Goal: Task Accomplishment & Management: Manage account settings

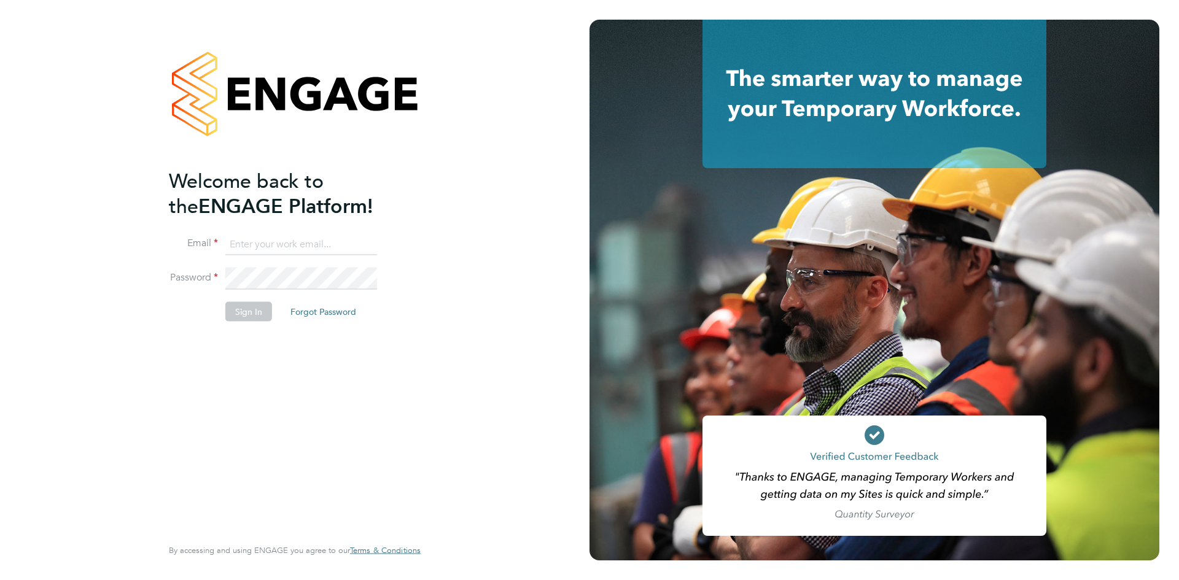
type input "alexandria.williams@elan-homes.co.uk"
click at [247, 338] on div "Welcome back to the ENGAGE Platform! Email alexandria.williams@elan-homes.co.uk…" at bounding box center [288, 351] width 239 height 367
click at [248, 307] on button "Sign In" at bounding box center [248, 311] width 47 height 20
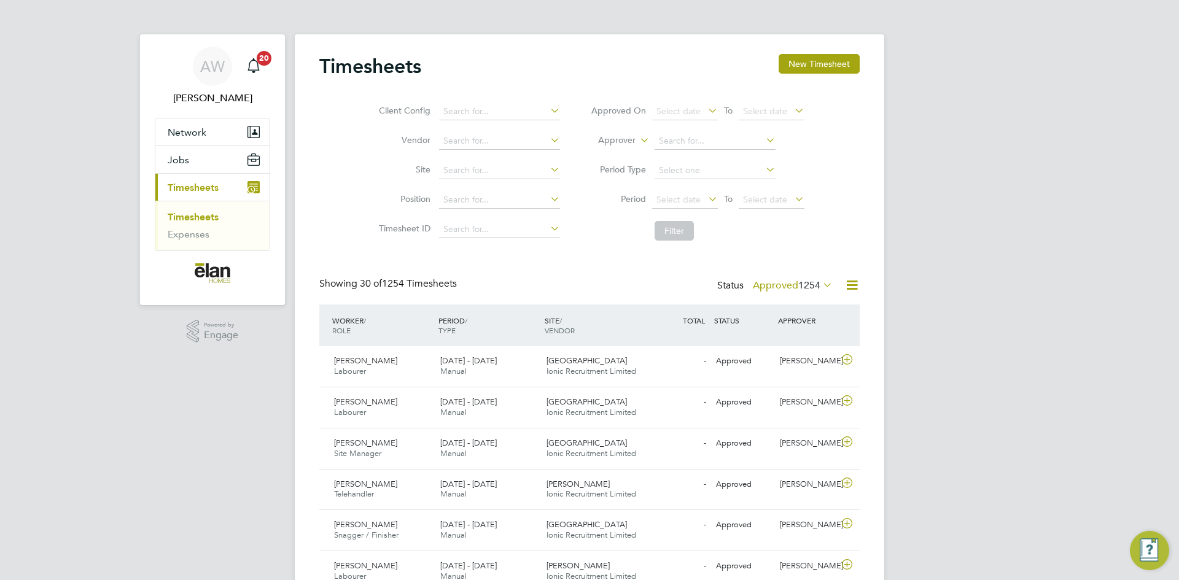
click at [813, 278] on div "Status Approved 1254" at bounding box center [776, 286] width 118 height 17
click at [817, 282] on span "1254" at bounding box center [809, 285] width 22 height 12
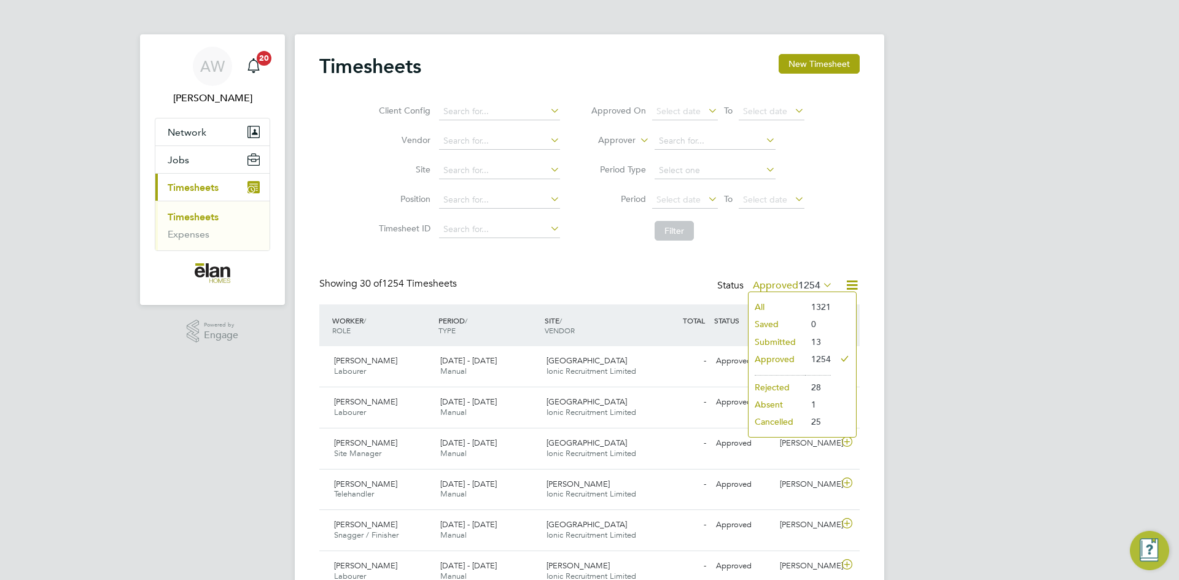
drag, startPoint x: 809, startPoint y: 338, endPoint x: 818, endPoint y: 338, distance: 9.2
click at [809, 338] on li "13" at bounding box center [818, 341] width 26 height 17
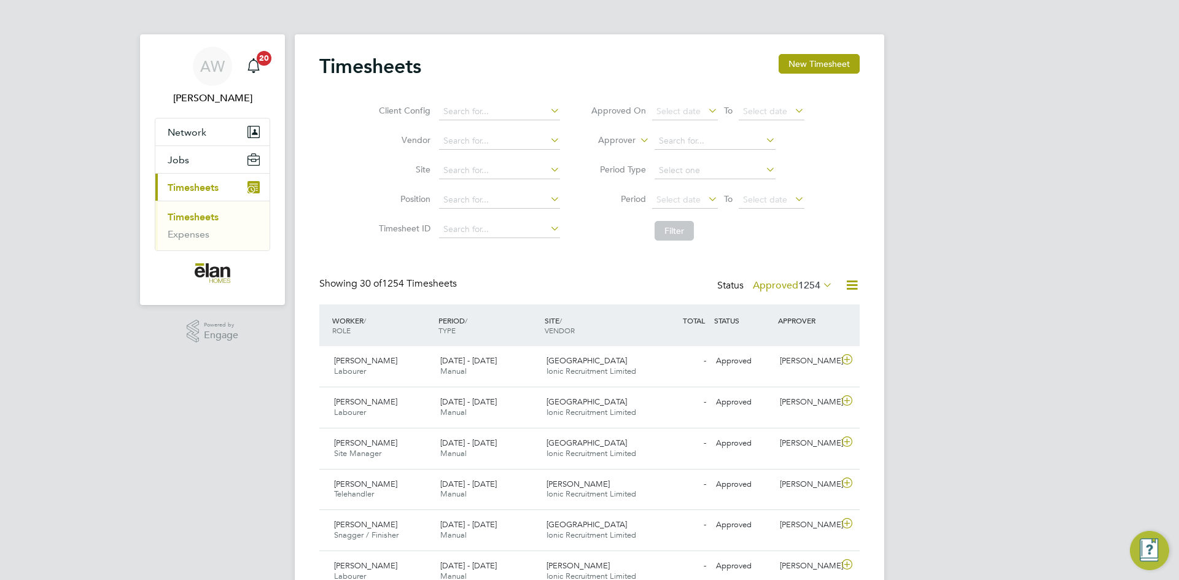
click at [816, 292] on div "Status Approved 1254" at bounding box center [776, 286] width 118 height 17
click at [817, 283] on span "1254" at bounding box center [809, 285] width 22 height 12
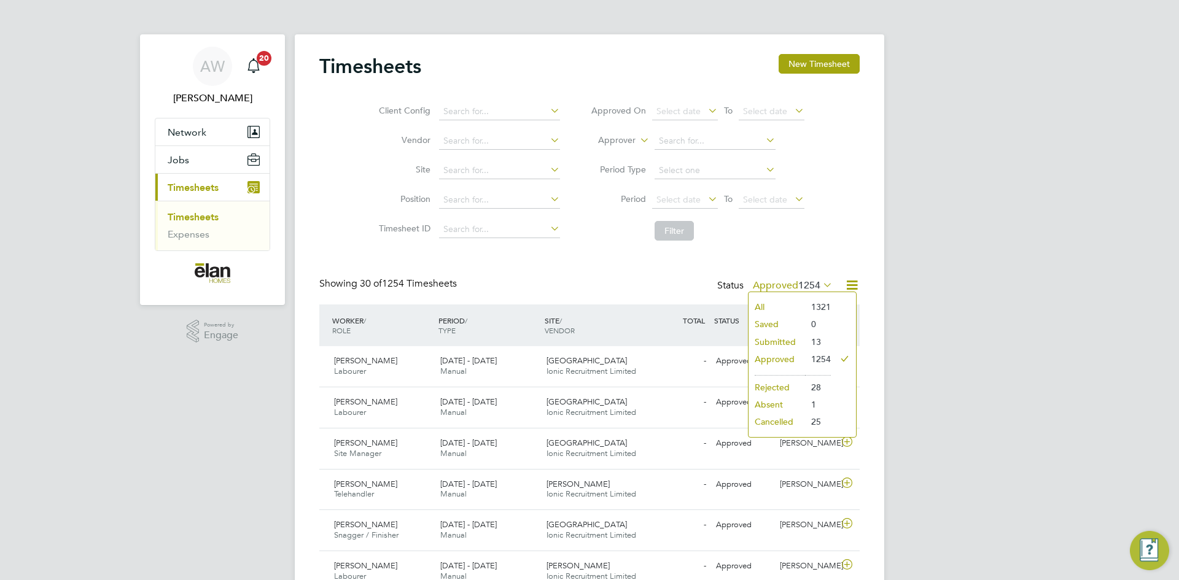
click at [766, 340] on li "Submitted" at bounding box center [776, 341] width 56 height 17
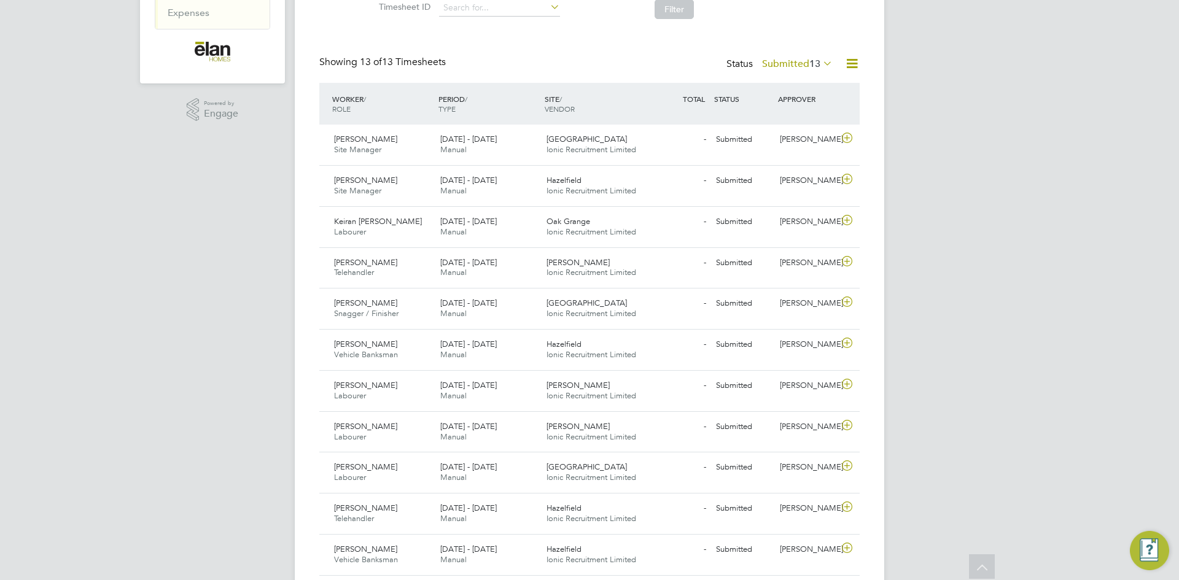
scroll to position [220, 0]
click at [850, 223] on icon at bounding box center [846, 222] width 15 height 10
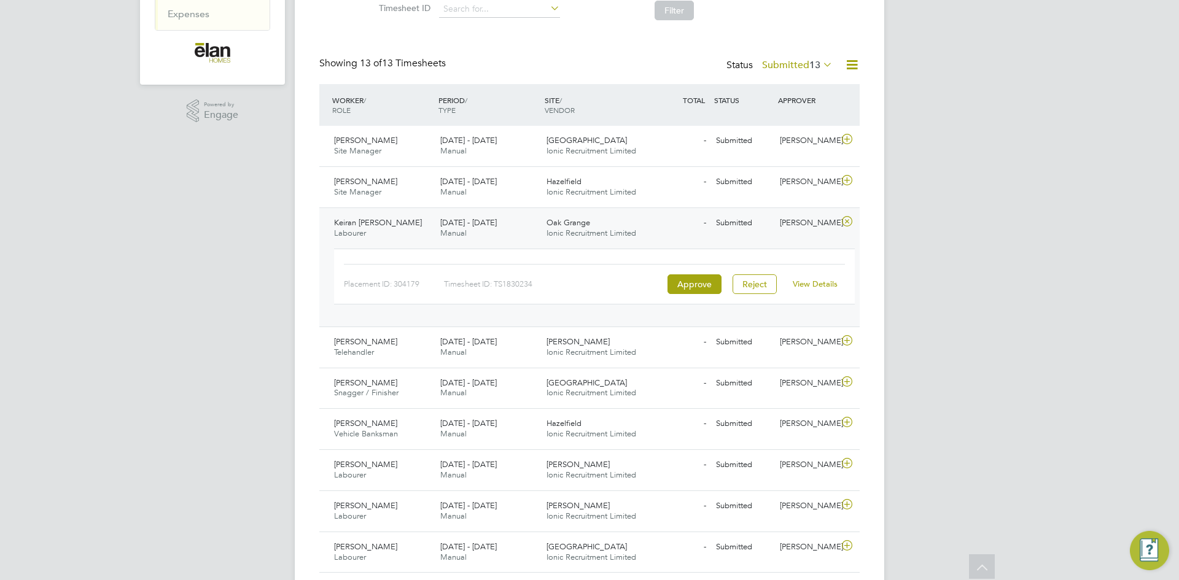
click at [814, 286] on link "View Details" at bounding box center [815, 284] width 45 height 10
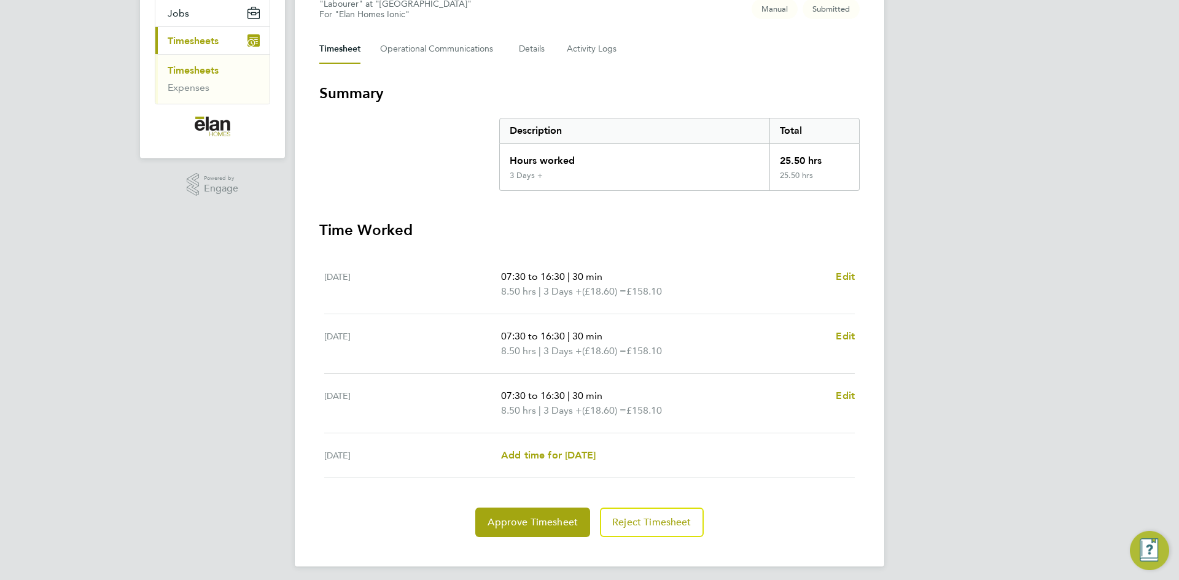
scroll to position [153, 0]
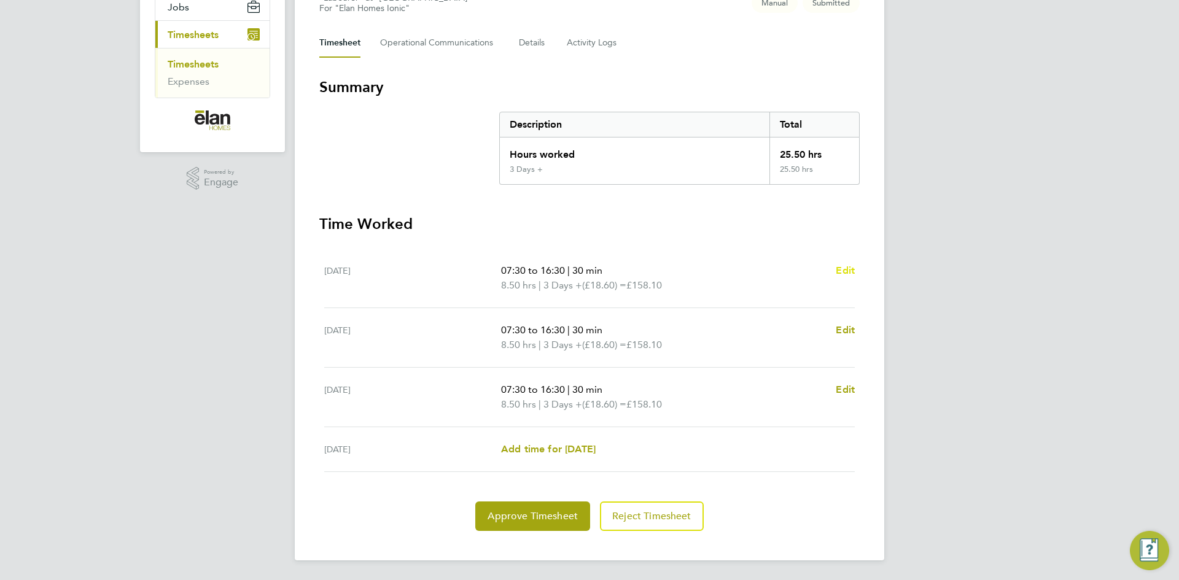
click at [844, 273] on span "Edit" at bounding box center [845, 271] width 19 height 12
select select "30"
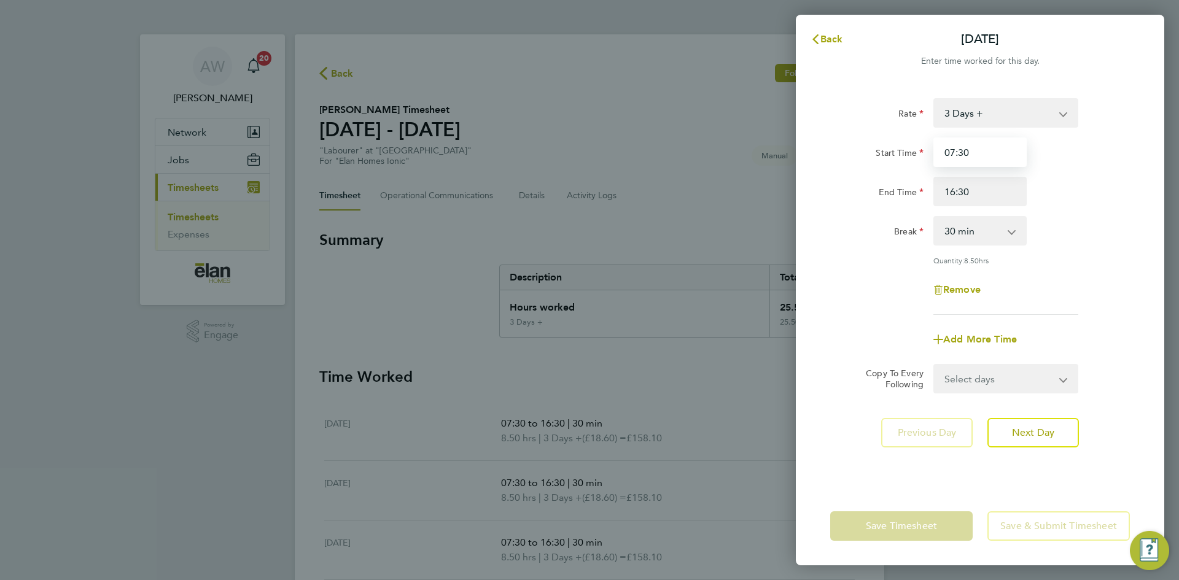
click at [953, 158] on input "07:30" at bounding box center [979, 152] width 93 height 29
drag, startPoint x: 1001, startPoint y: 149, endPoint x: 861, endPoint y: 146, distance: 139.4
click at [861, 146] on div "Start Time 08:30" at bounding box center [979, 152] width 309 height 29
type input "08:30"
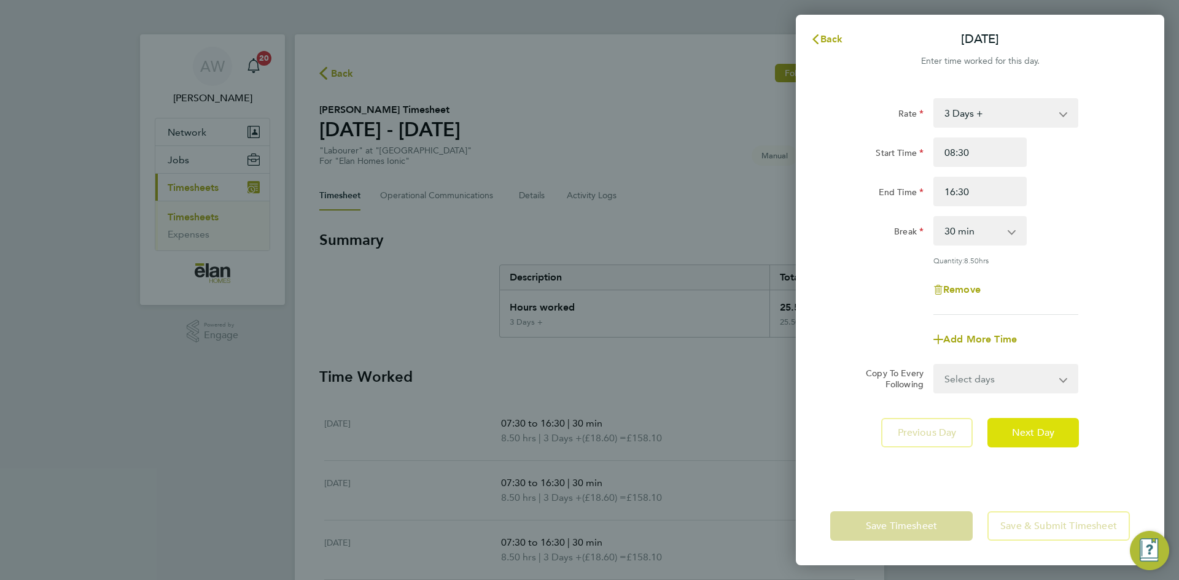
click at [1039, 435] on span "Next Day" at bounding box center [1033, 433] width 42 height 12
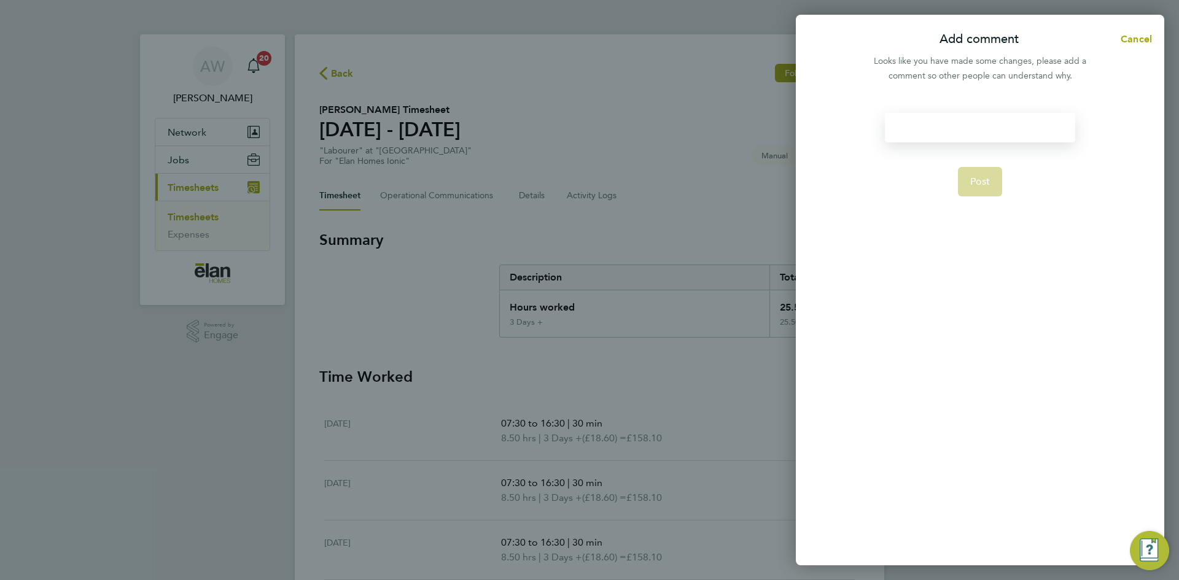
click at [916, 132] on div at bounding box center [980, 127] width 190 height 29
click at [930, 131] on div at bounding box center [980, 127] width 190 height 29
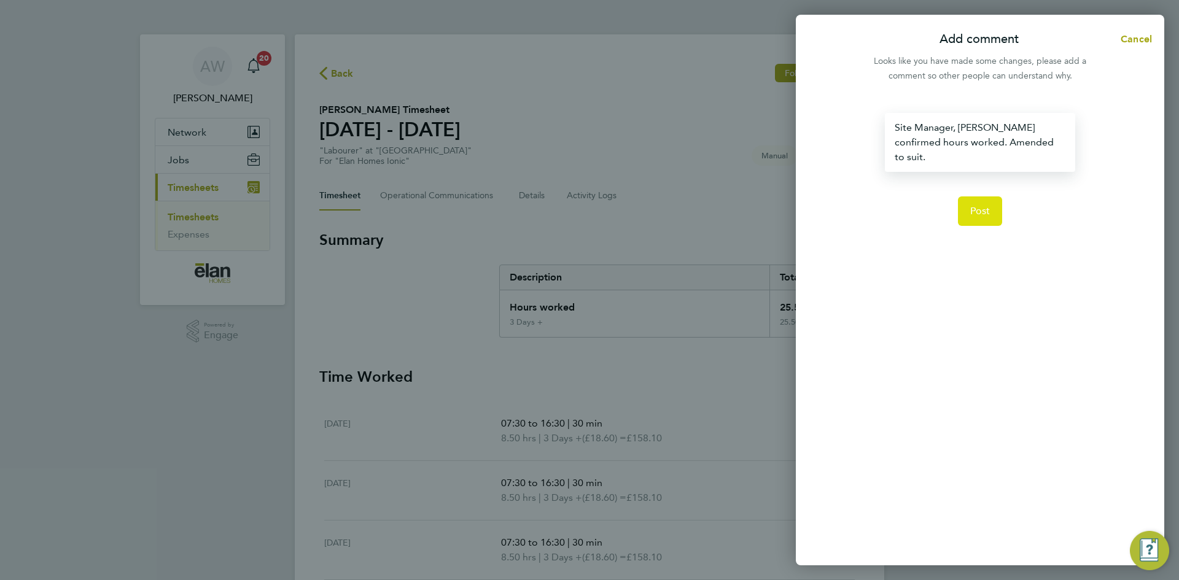
click at [972, 205] on span "Post" at bounding box center [980, 211] width 20 height 12
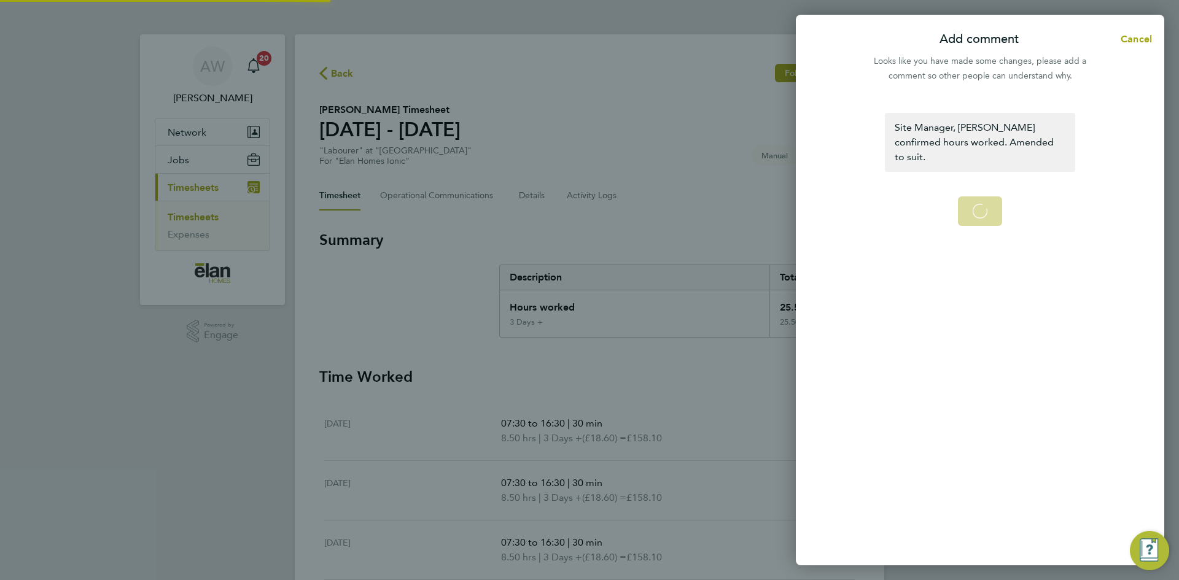
select select "30"
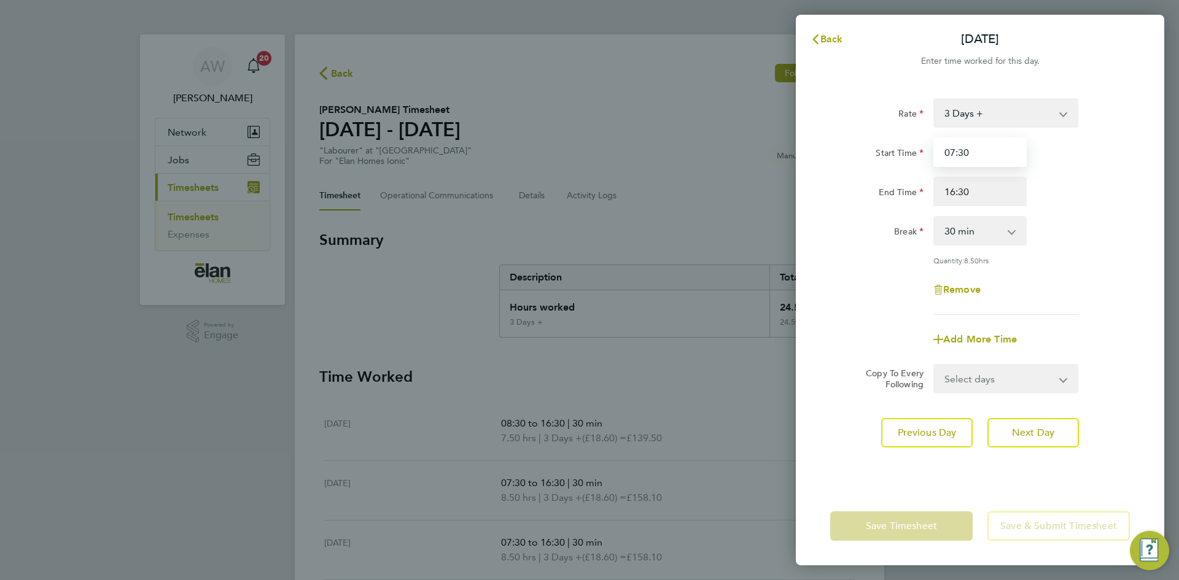
click at [997, 154] on input "07:30" at bounding box center [979, 152] width 93 height 29
paste input "8"
type input "08:30"
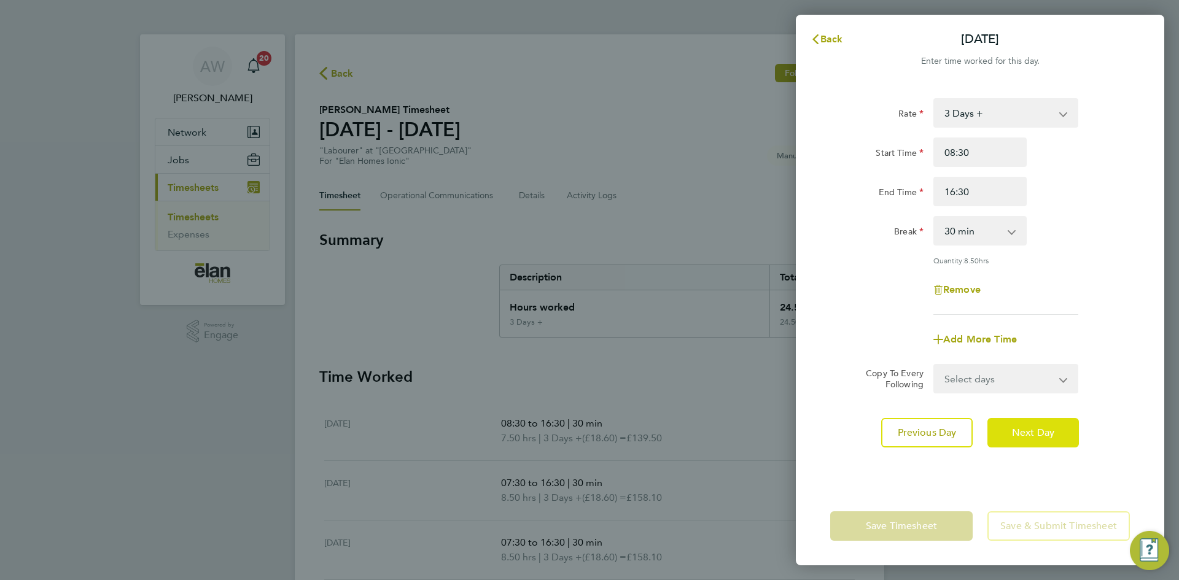
click at [1042, 433] on span "Next Day" at bounding box center [1033, 433] width 42 height 12
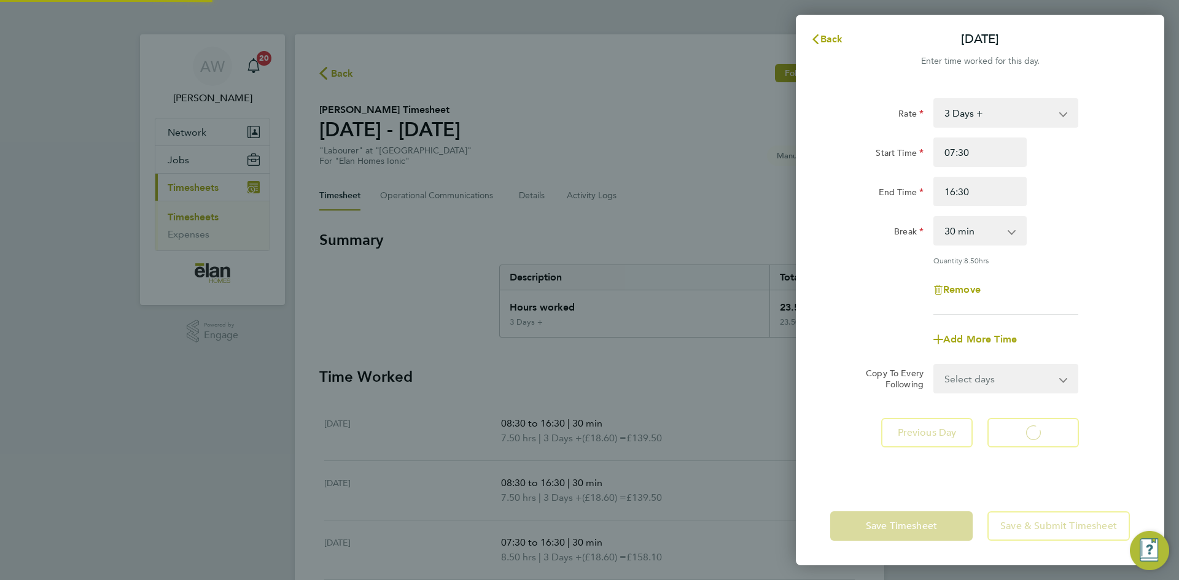
select select "30"
click at [979, 150] on input "07:30" at bounding box center [979, 152] width 93 height 29
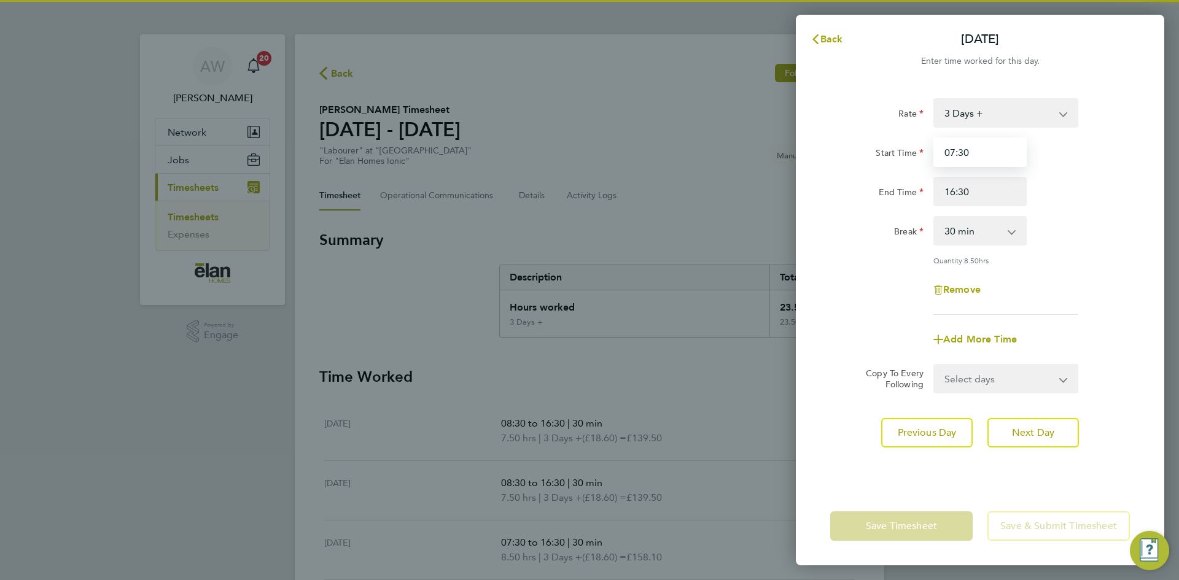
click at [979, 150] on input "07:30" at bounding box center [979, 152] width 93 height 29
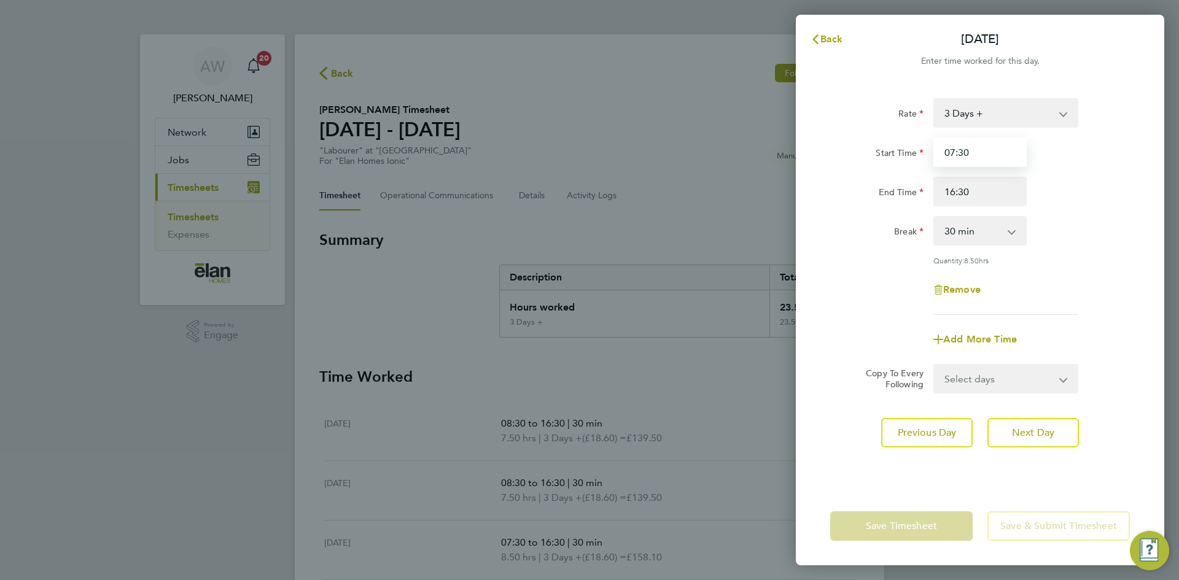
click at [979, 150] on input "07:30" at bounding box center [979, 152] width 93 height 29
paste input "8"
type input "08:30"
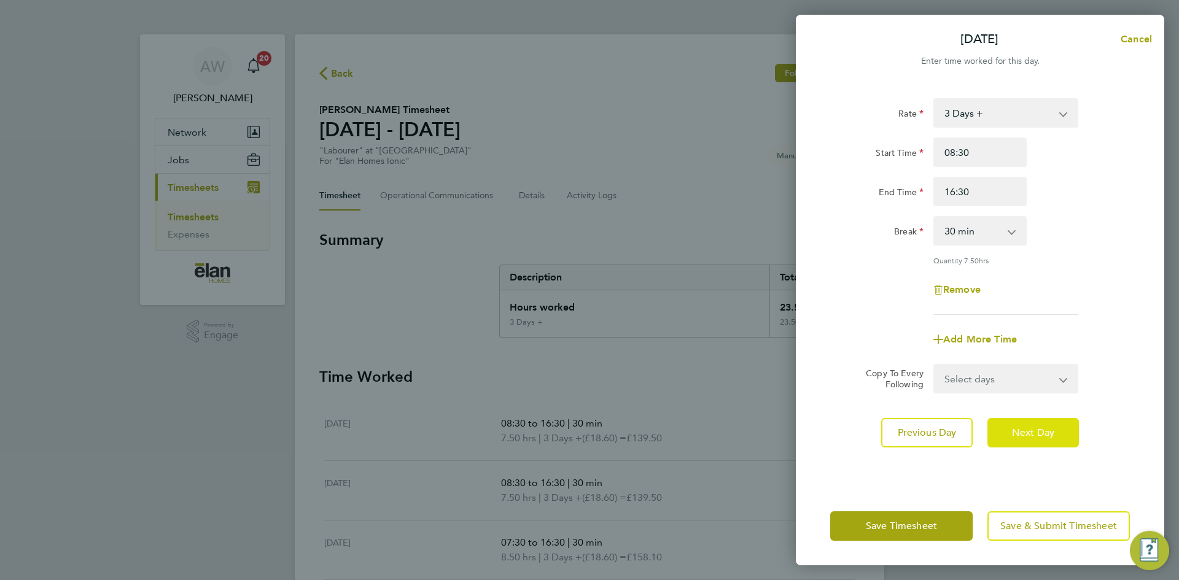
click at [1041, 423] on button "Next Day" at bounding box center [1032, 432] width 91 height 29
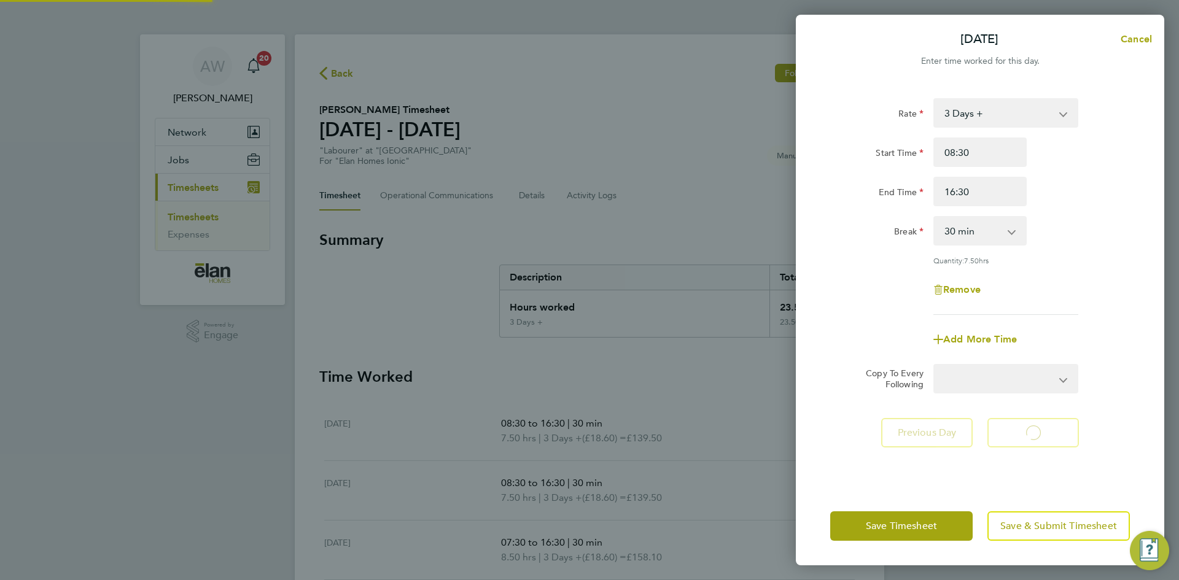
select select "30"
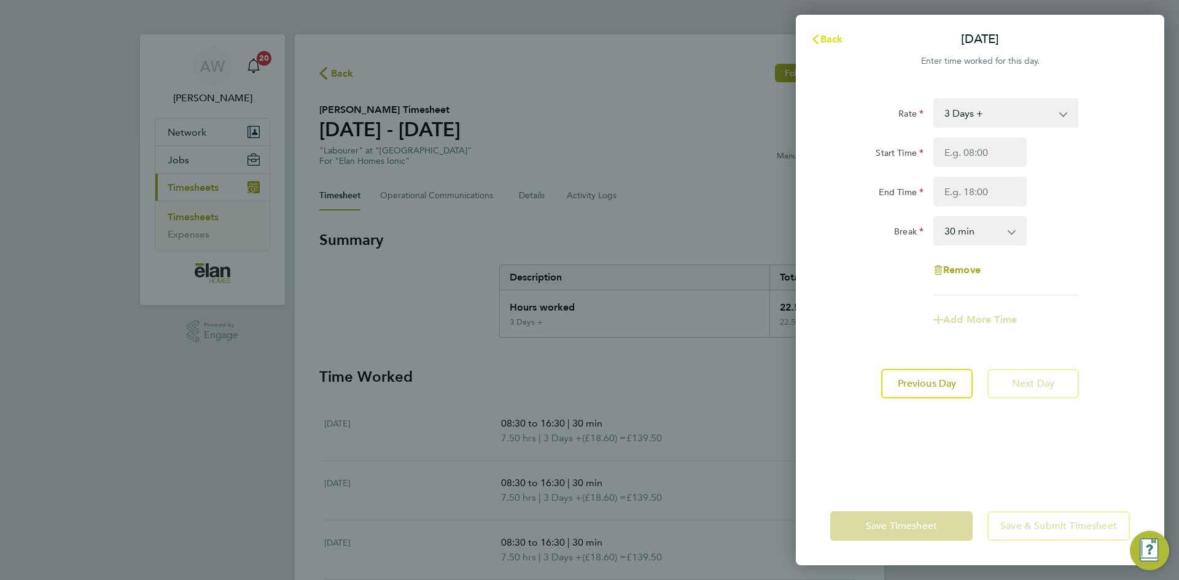
click at [837, 40] on span "Back" at bounding box center [831, 39] width 23 height 12
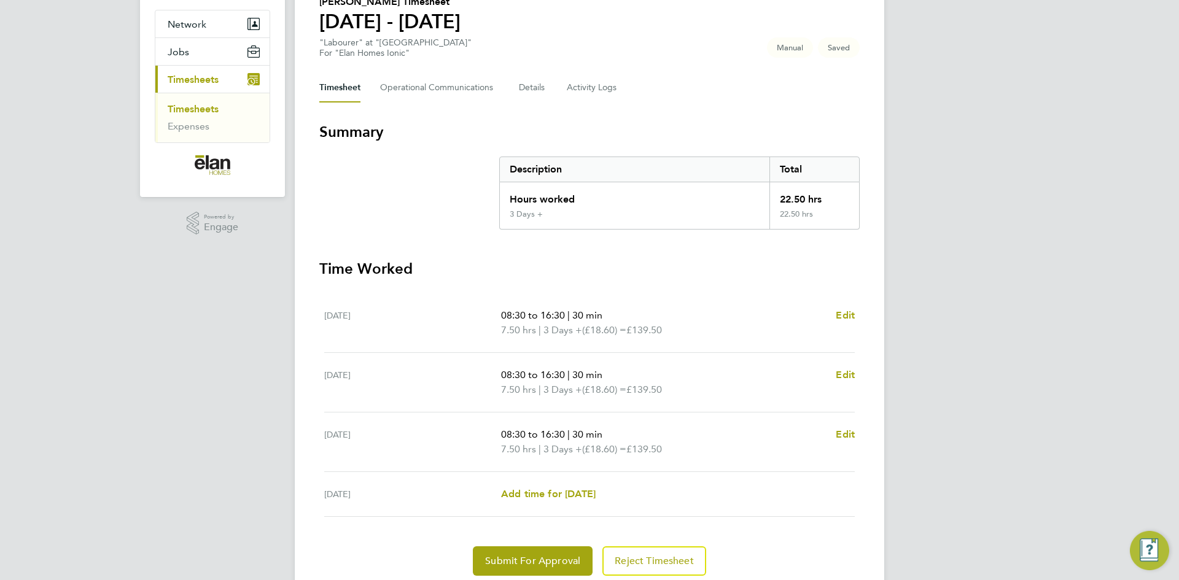
scroll to position [123, 0]
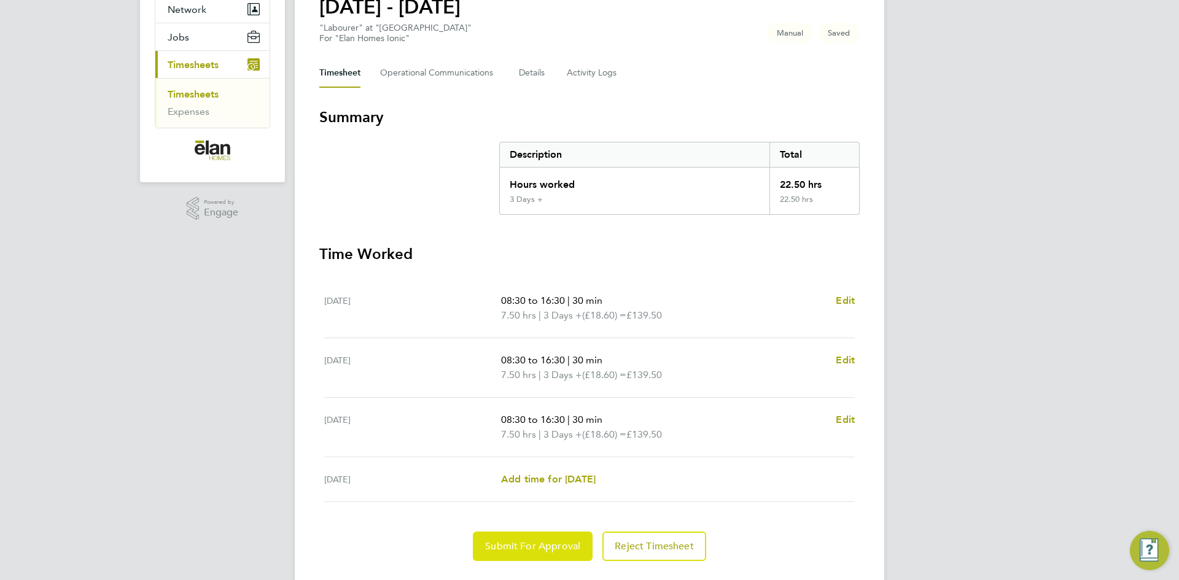
click at [540, 551] on span "Submit For Approval" at bounding box center [532, 546] width 95 height 12
click at [545, 542] on span "Approve Timesheet" at bounding box center [533, 546] width 90 height 12
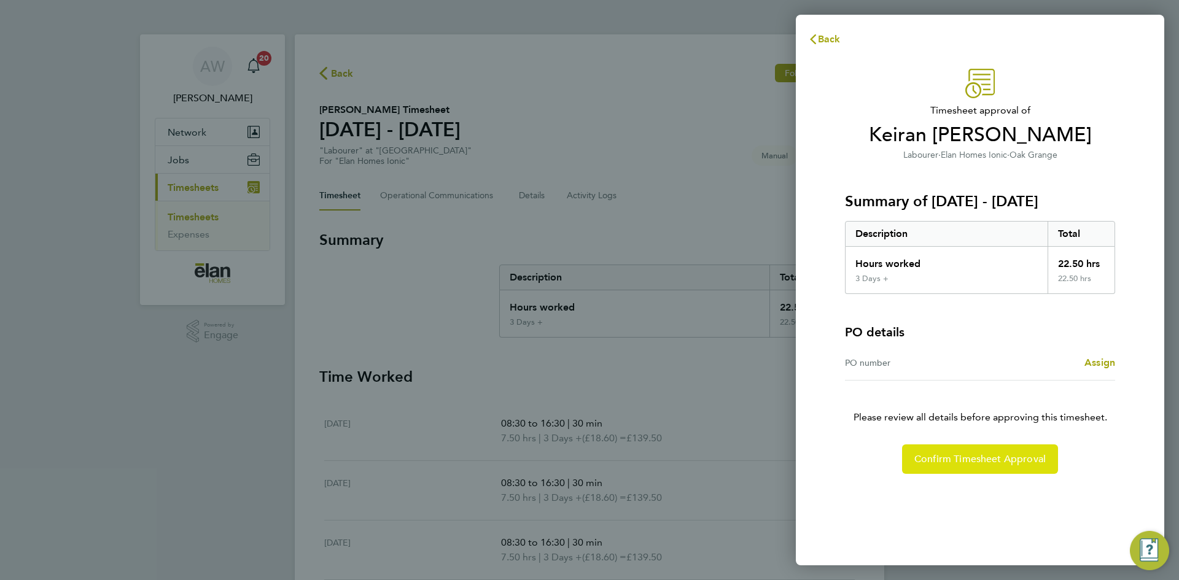
click at [928, 462] on span "Confirm Timesheet Approval" at bounding box center [979, 459] width 131 height 12
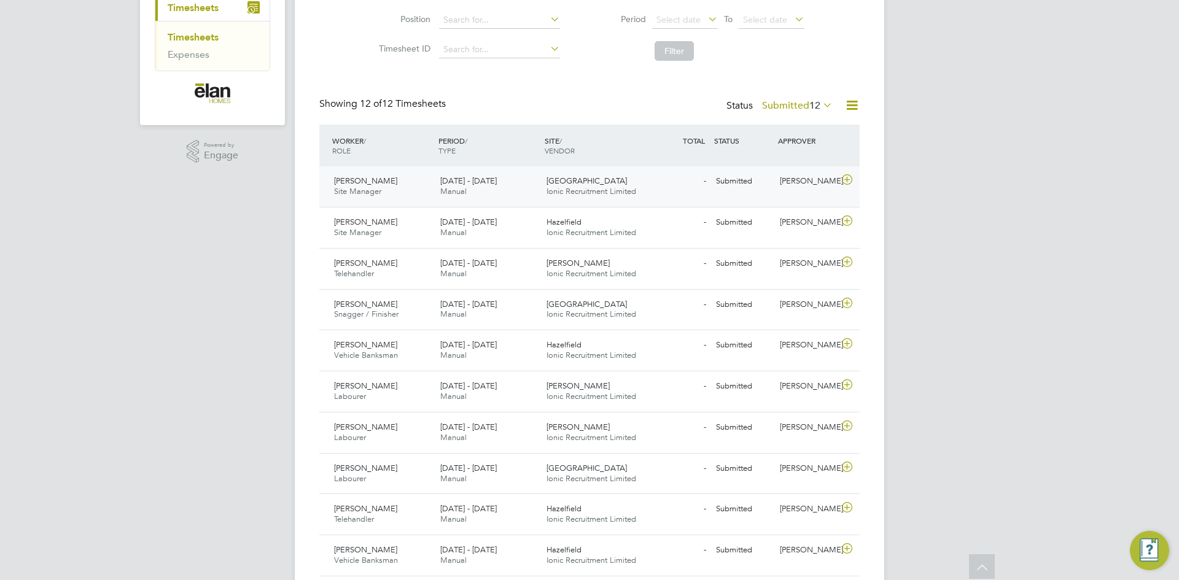
click at [852, 179] on icon at bounding box center [846, 180] width 15 height 10
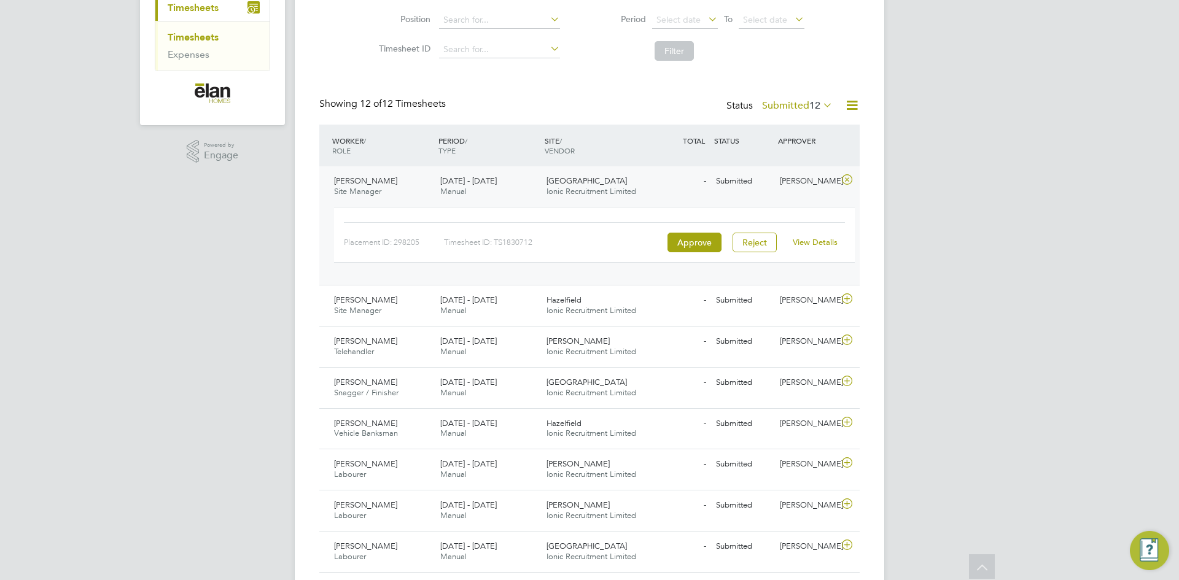
click at [849, 177] on icon at bounding box center [846, 180] width 15 height 10
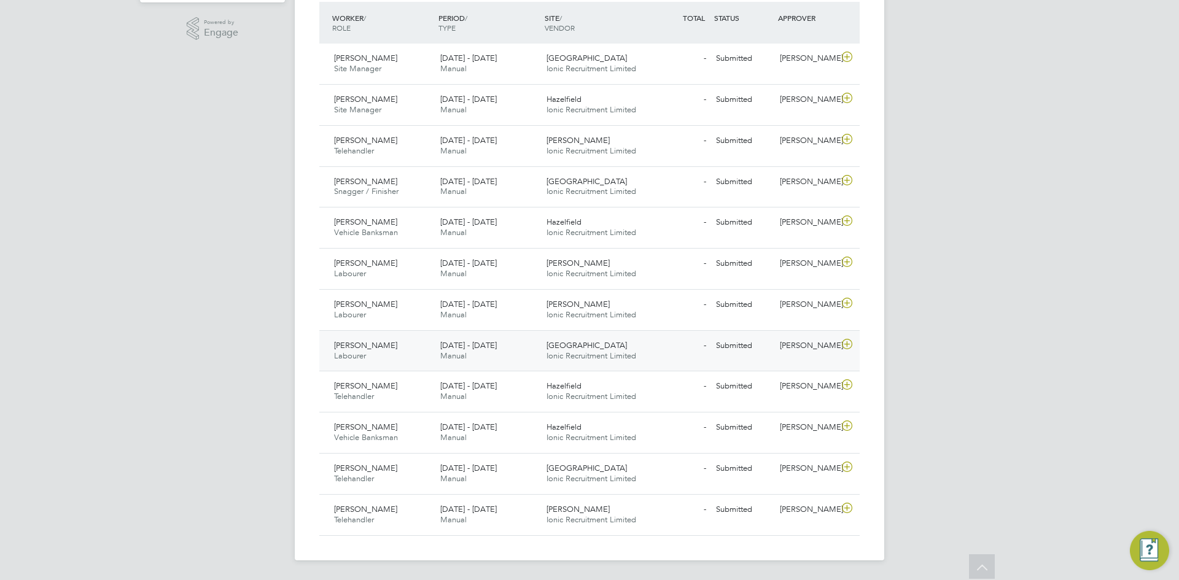
click at [849, 340] on icon at bounding box center [846, 345] width 15 height 10
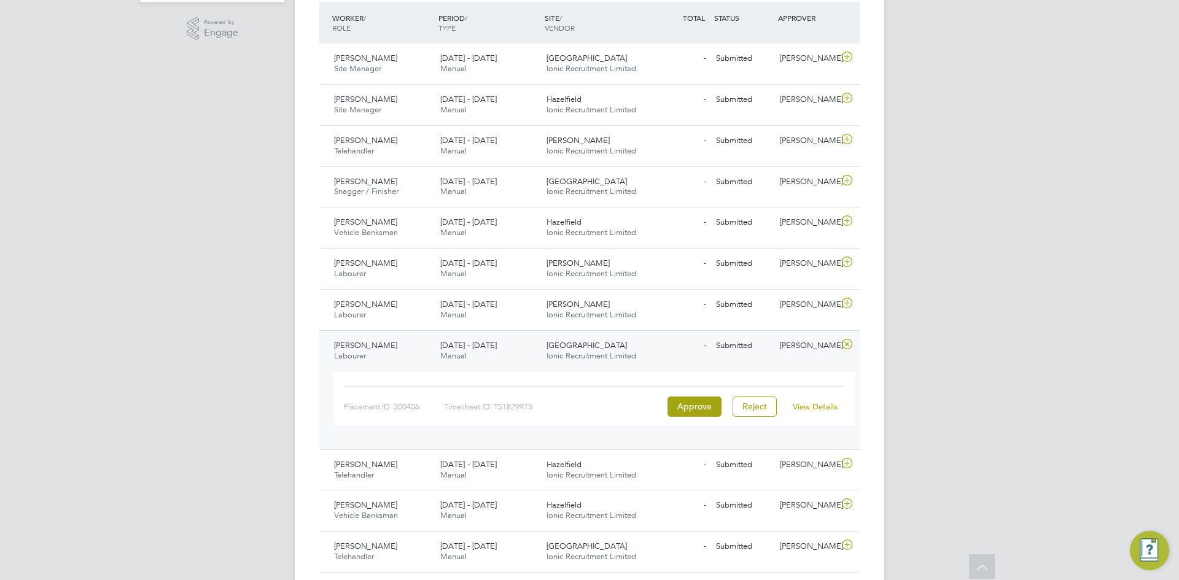
click at [800, 402] on link "View Details" at bounding box center [815, 407] width 45 height 10
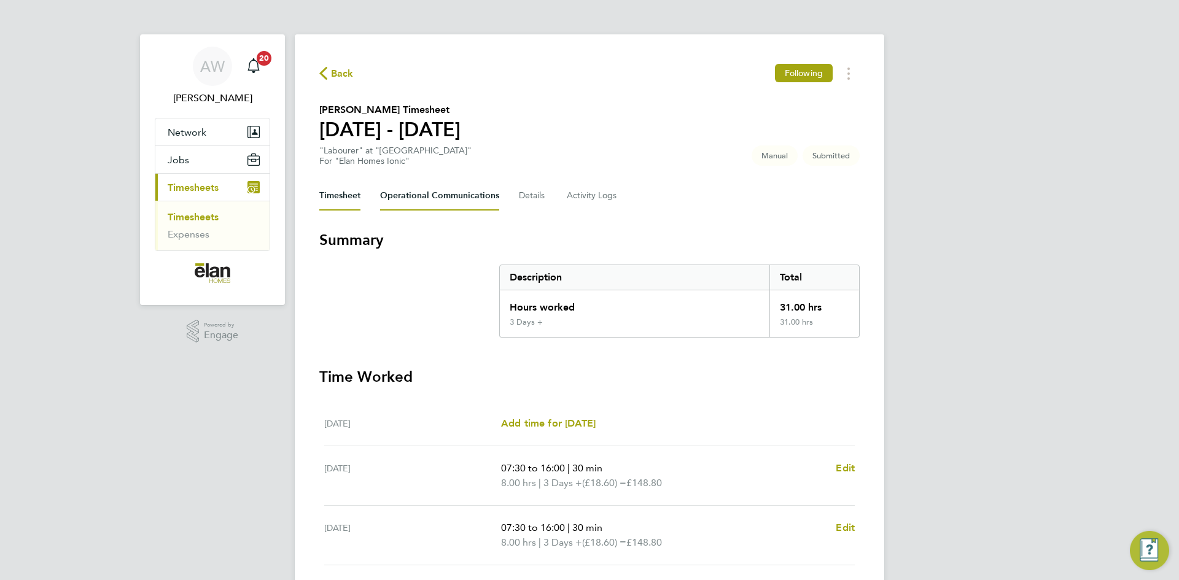
click at [412, 208] on Communications-tab "Operational Communications" at bounding box center [439, 195] width 119 height 29
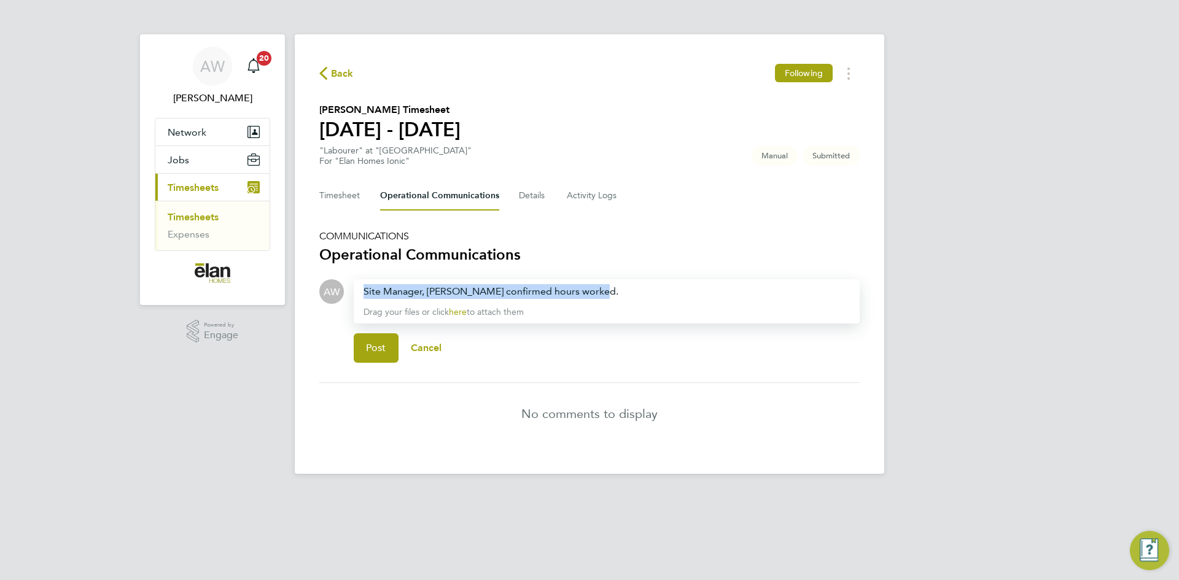
drag, startPoint x: 635, startPoint y: 293, endPoint x: 160, endPoint y: 287, distance: 475.9
click at [160, 287] on div "AW [PERSON_NAME] Notifications 20 Applications: Network Sites Jobs Placements C…" at bounding box center [589, 247] width 1179 height 494
copy div "Site Manager, [PERSON_NAME] confirmed hours worked."
drag, startPoint x: 370, startPoint y: 352, endPoint x: 367, endPoint y: 325, distance: 27.1
click at [369, 352] on span "Post" at bounding box center [376, 348] width 20 height 12
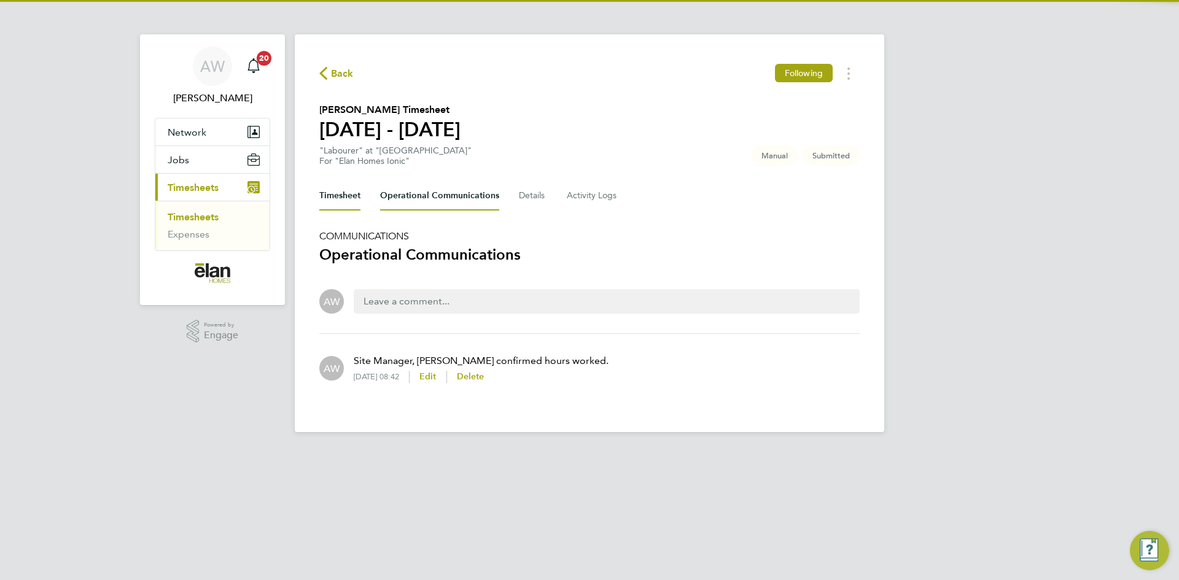
click at [348, 196] on button "Timesheet" at bounding box center [339, 195] width 41 height 29
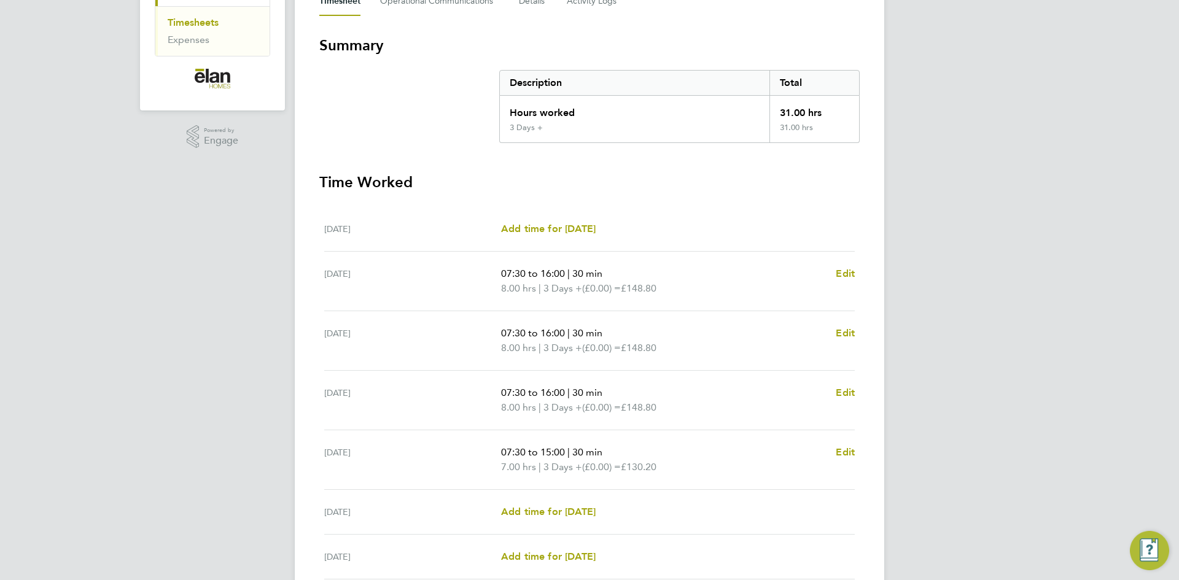
scroll to position [302, 0]
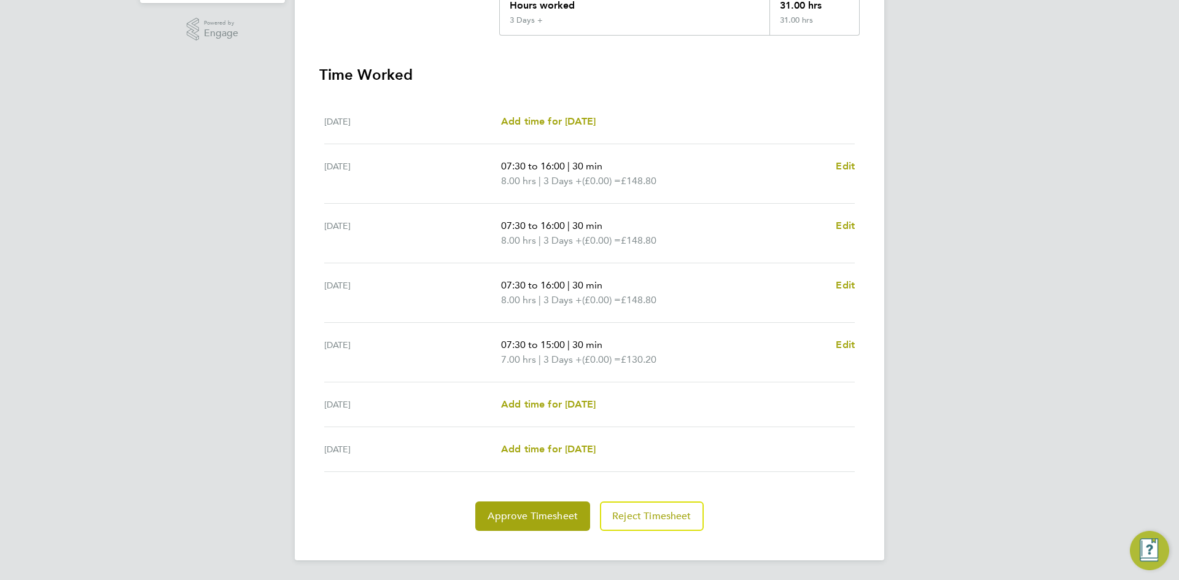
click at [526, 532] on div "Back Following [PERSON_NAME] Timesheet [DATE] - [DATE] "Labourer" at "[GEOGRAPH…" at bounding box center [589, 146] width 589 height 828
click at [527, 520] on span "Approve Timesheet" at bounding box center [533, 516] width 90 height 12
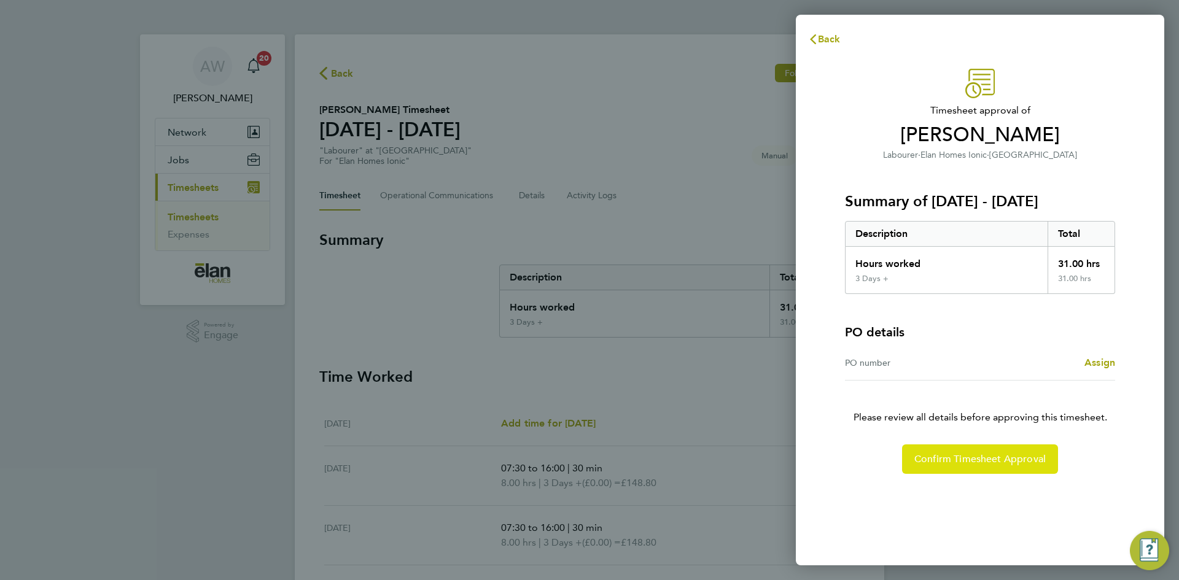
click at [966, 462] on span "Confirm Timesheet Approval" at bounding box center [979, 459] width 131 height 12
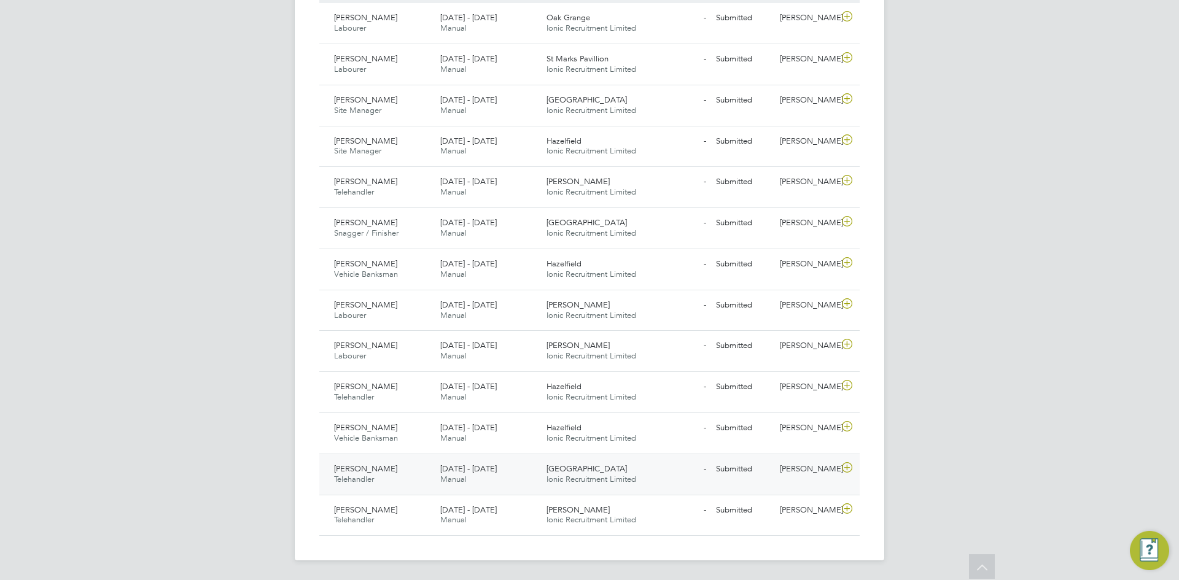
click at [845, 470] on icon at bounding box center [846, 468] width 15 height 10
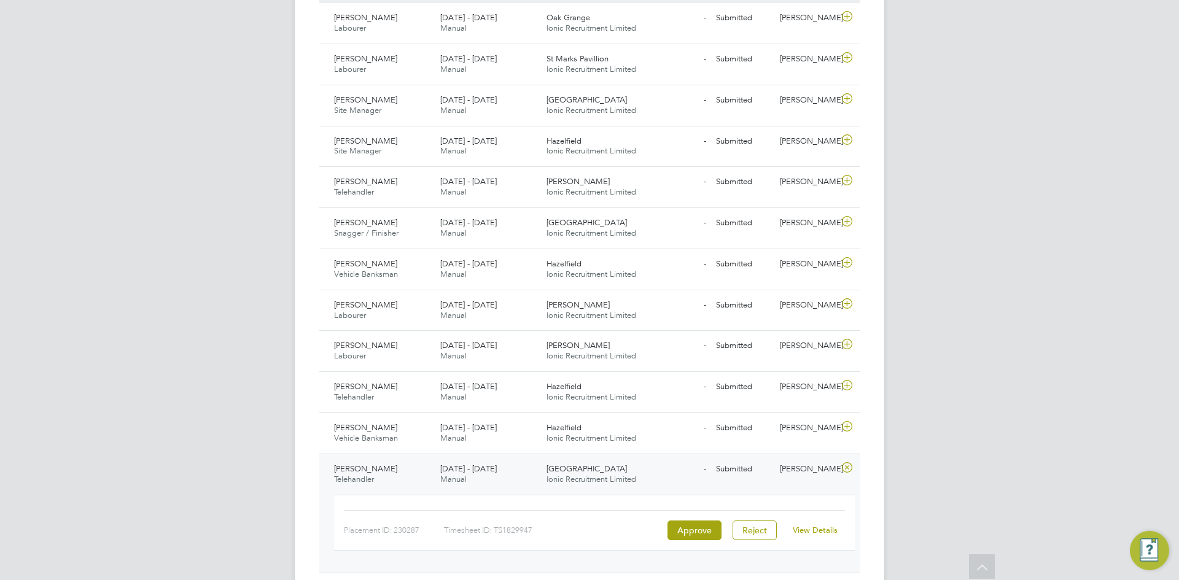
click at [823, 531] on link "View Details" at bounding box center [815, 530] width 45 height 10
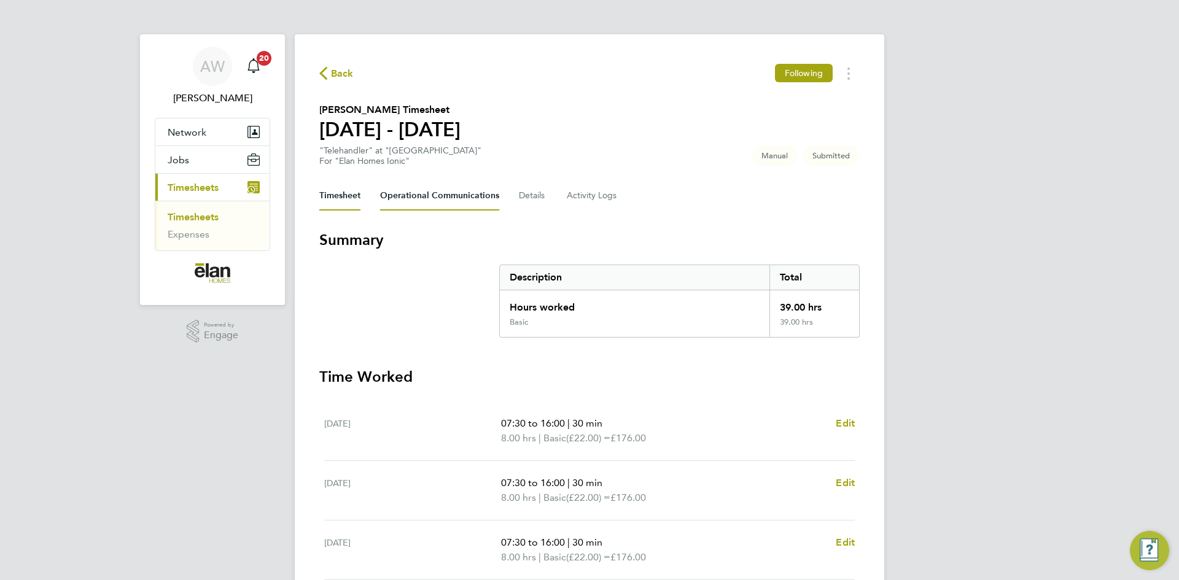
click at [439, 196] on Communications-tab "Operational Communications" at bounding box center [439, 195] width 119 height 29
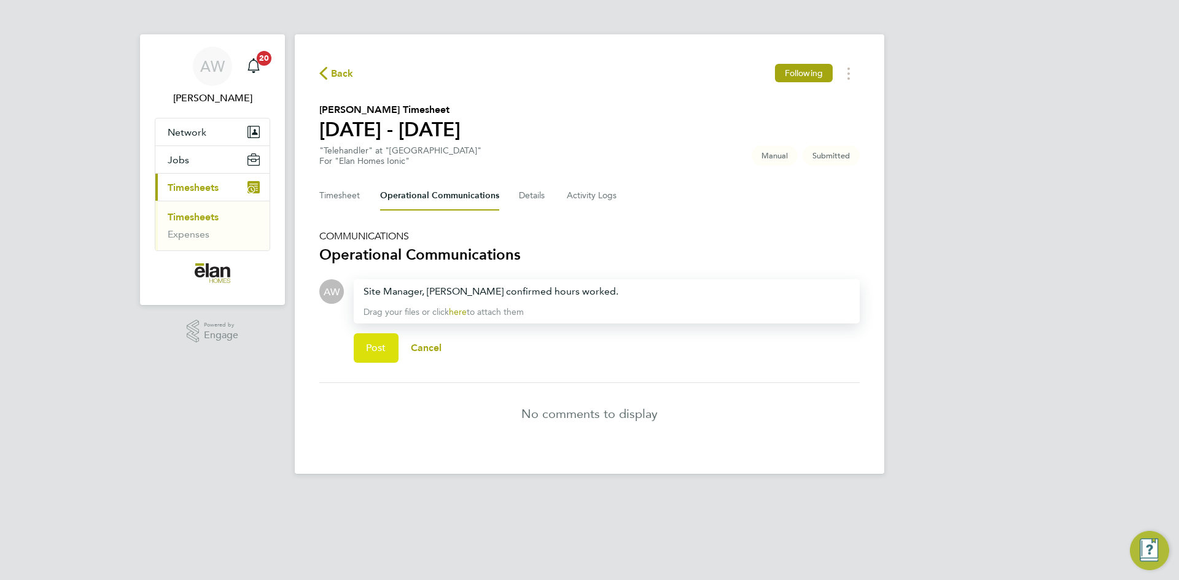
click at [357, 348] on button "Post" at bounding box center [376, 347] width 45 height 29
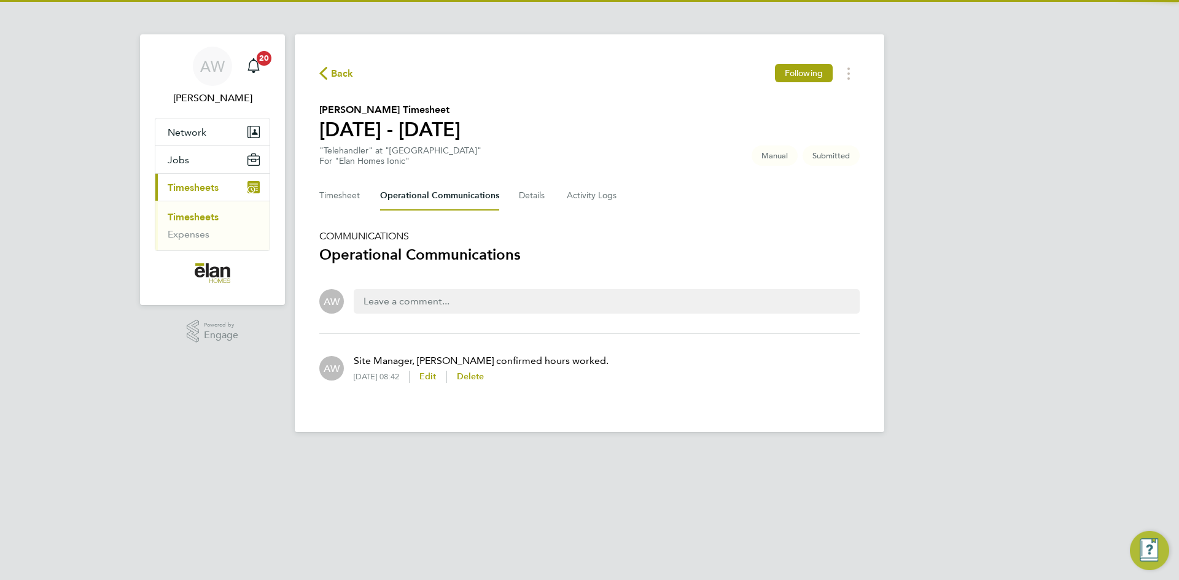
click at [314, 185] on div "Back Following Aaron Bamber's Timesheet 22 - 28 Sept 2025 "Telehandler" at "Red…" at bounding box center [589, 233] width 589 height 398
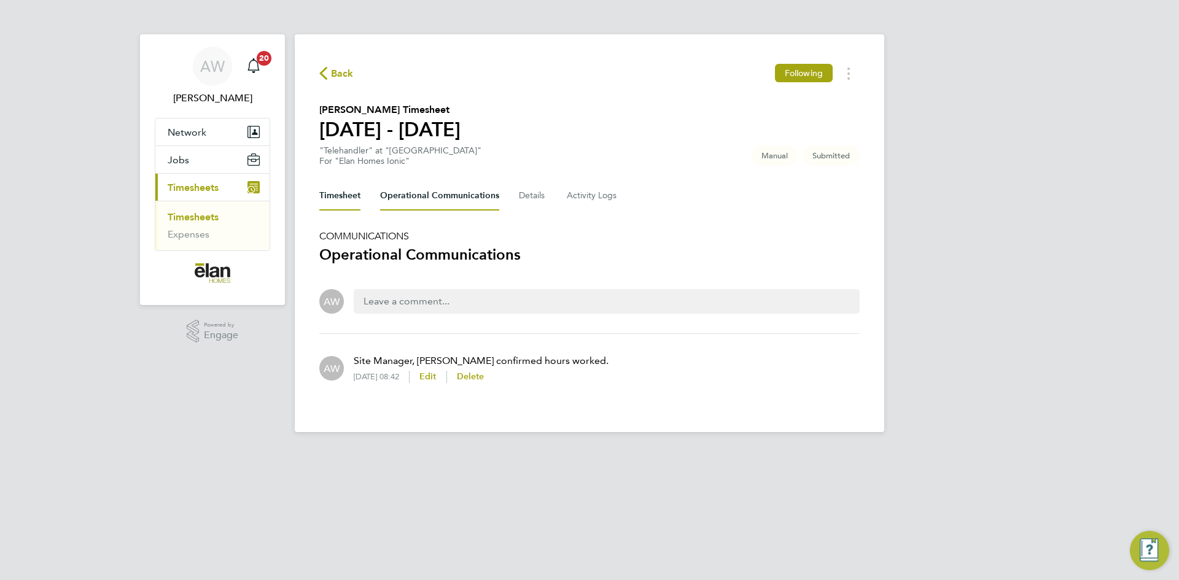
click at [321, 192] on button "Timesheet" at bounding box center [339, 195] width 41 height 29
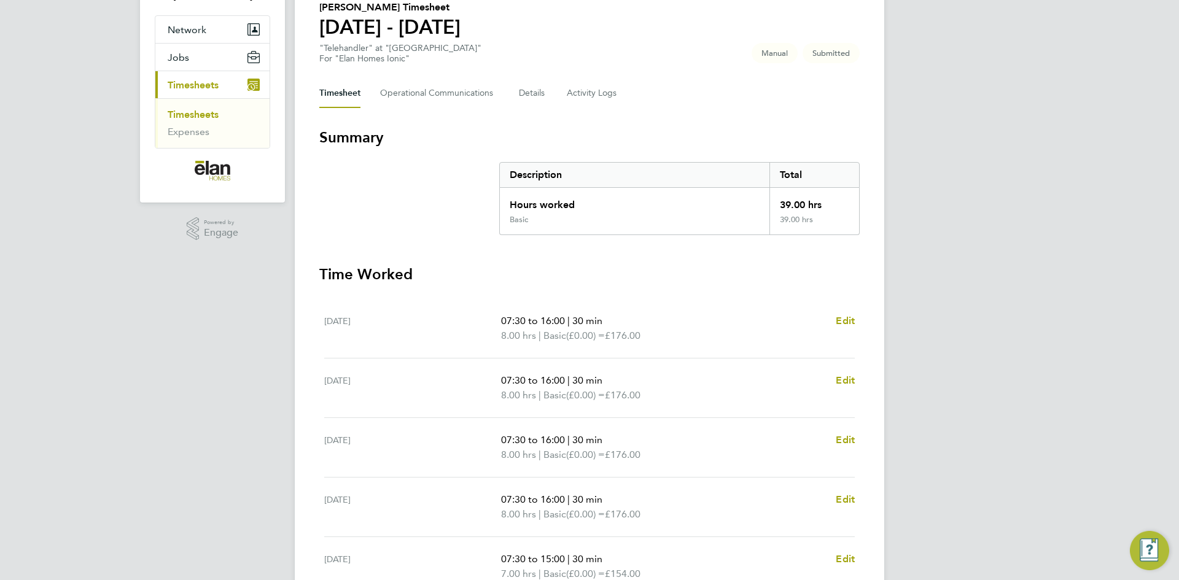
scroll to position [317, 0]
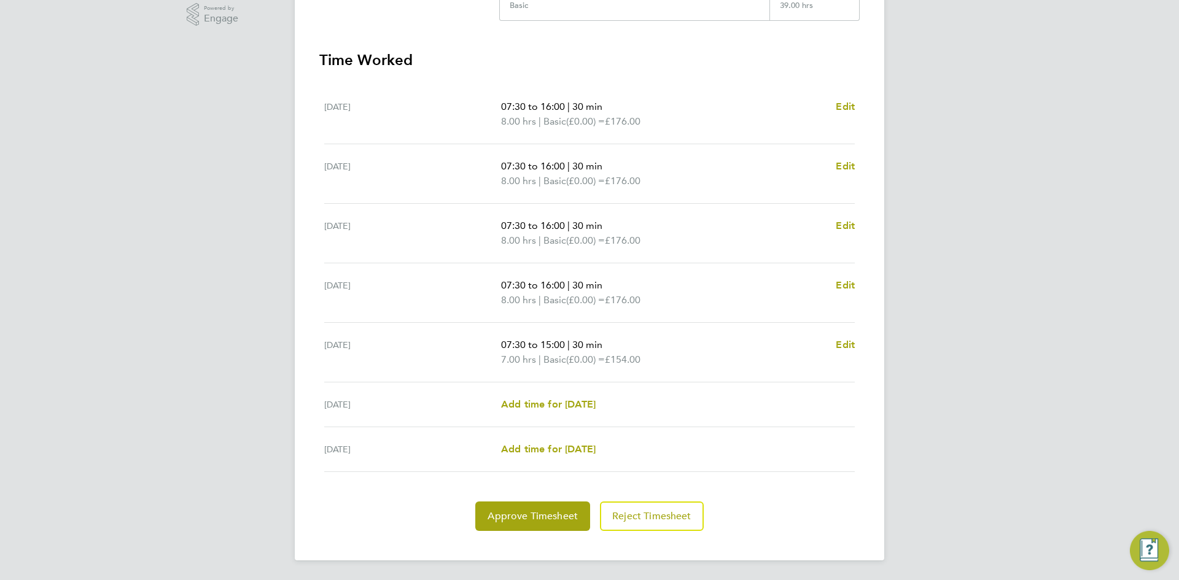
click at [529, 498] on section "Time Worked Mon 22 Sep 07:30 to 16:00 | 30 min 8.00 hrs | Basic (£0.00) = £176.…" at bounding box center [589, 290] width 540 height 481
click at [541, 509] on button "Approve Timesheet" at bounding box center [532, 516] width 115 height 29
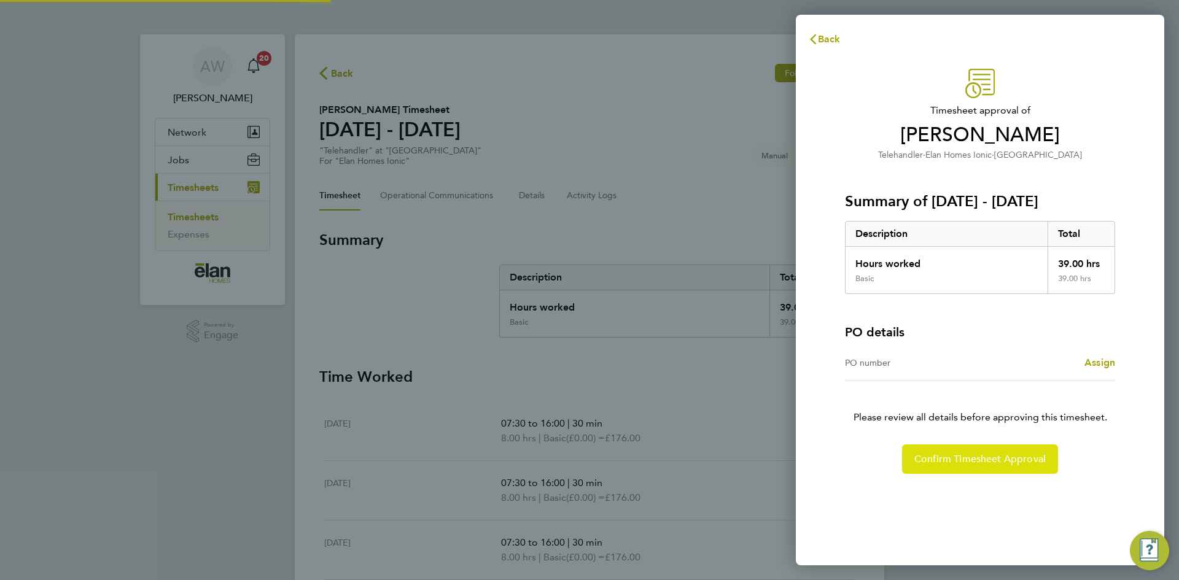
click at [949, 452] on button "Confirm Timesheet Approval" at bounding box center [980, 459] width 156 height 29
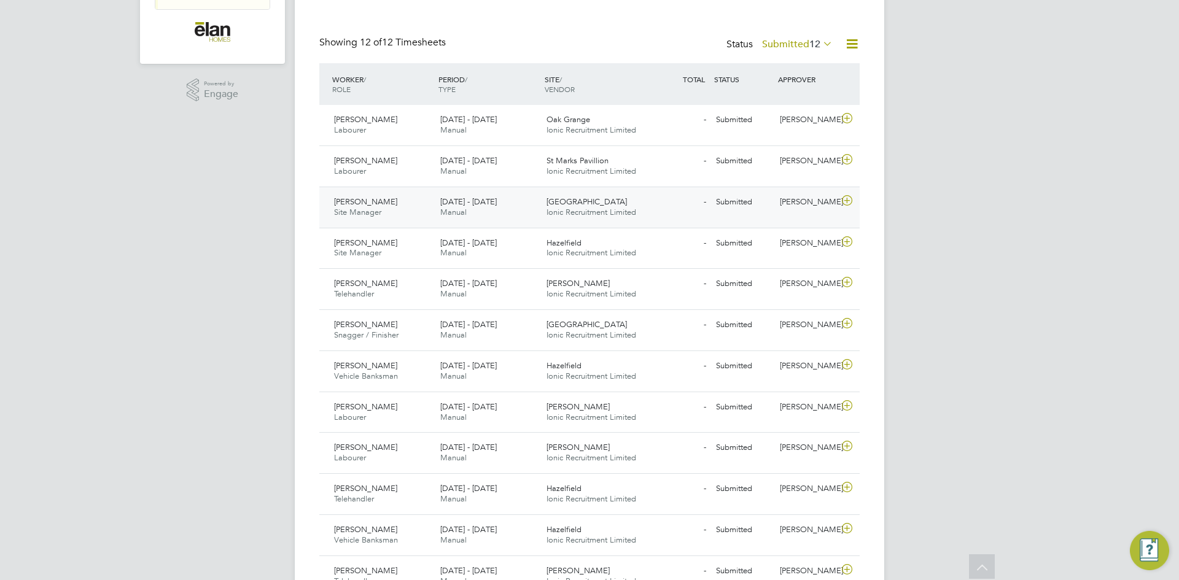
click at [845, 204] on icon at bounding box center [846, 201] width 15 height 10
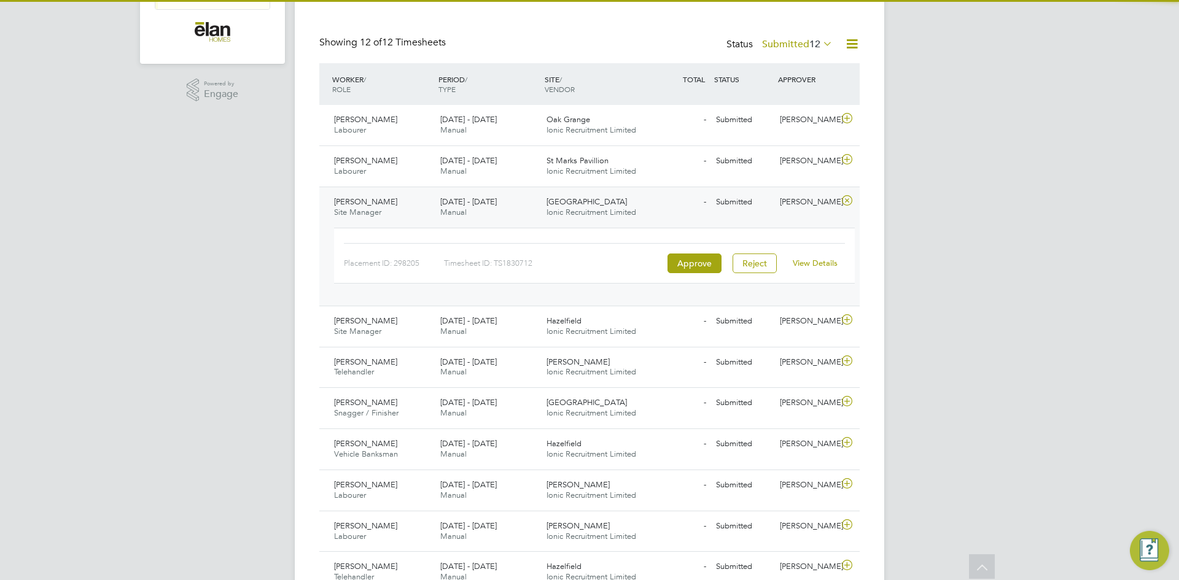
click at [824, 266] on link "View Details" at bounding box center [815, 263] width 45 height 10
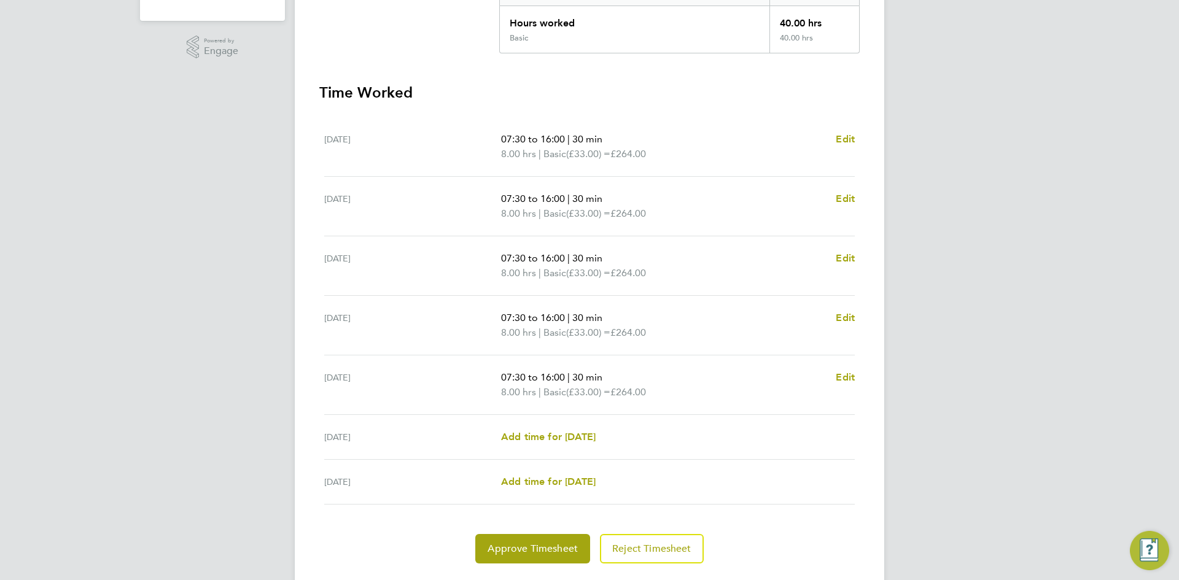
scroll to position [307, 0]
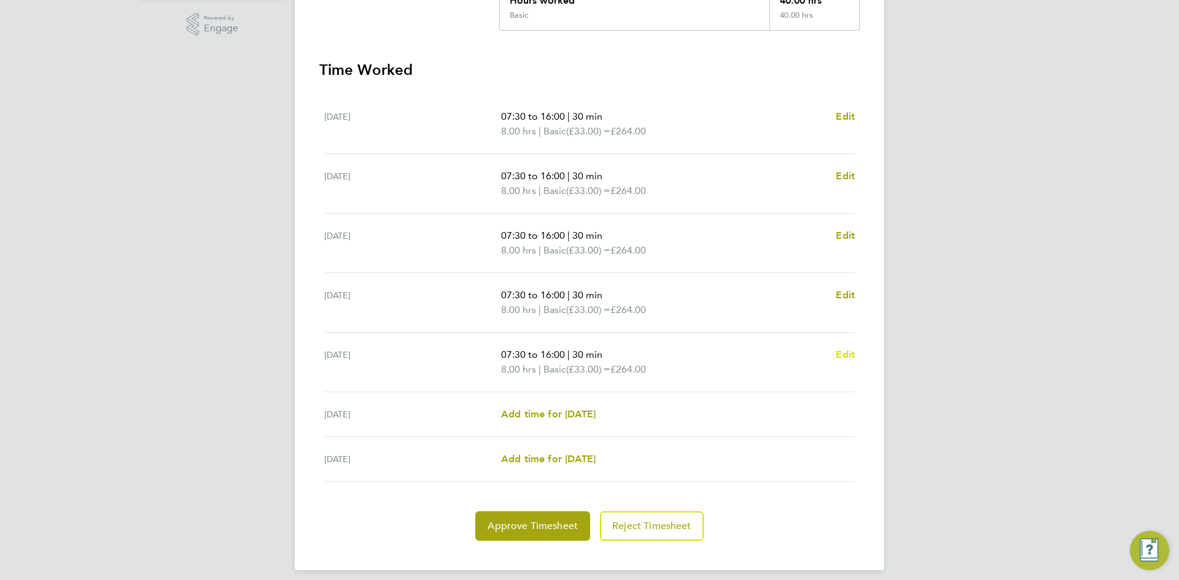
click at [845, 353] on span "Edit" at bounding box center [845, 355] width 19 height 12
select select "30"
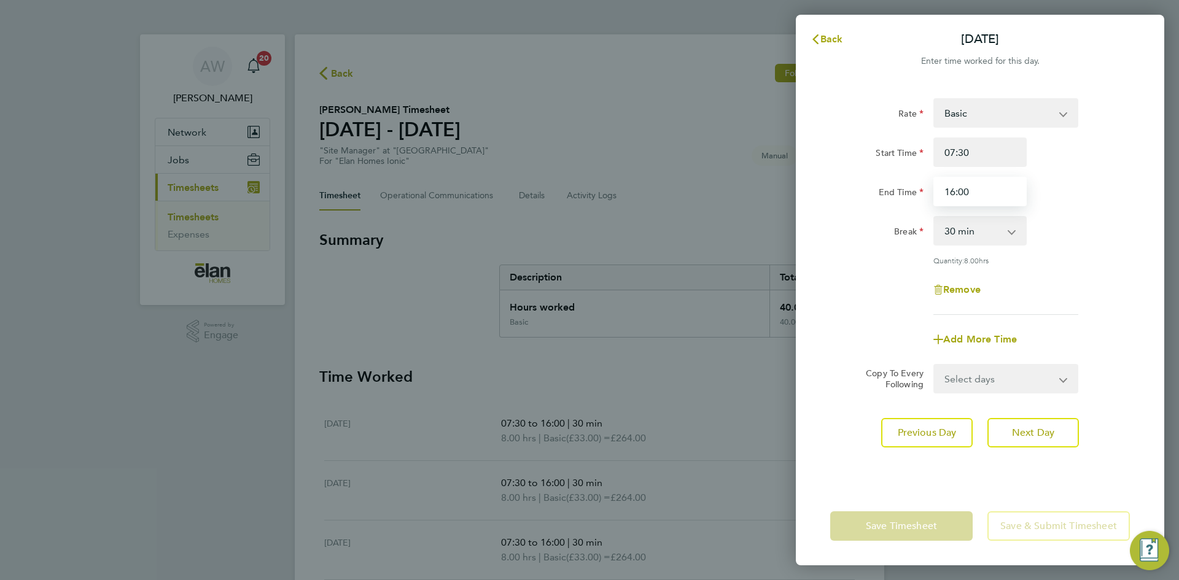
click at [982, 201] on input "16:00" at bounding box center [979, 191] width 93 height 29
type input "15:30"
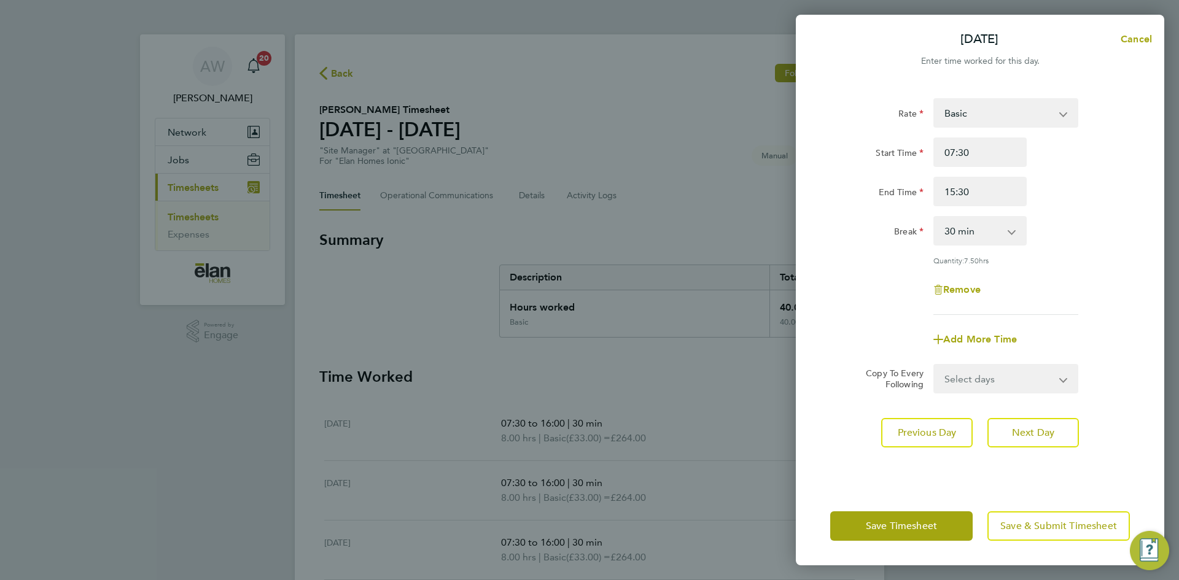
click at [1117, 351] on div "Add More Time" at bounding box center [979, 339] width 309 height 29
click at [1030, 527] on span "Save & Submit Timesheet" at bounding box center [1058, 526] width 117 height 12
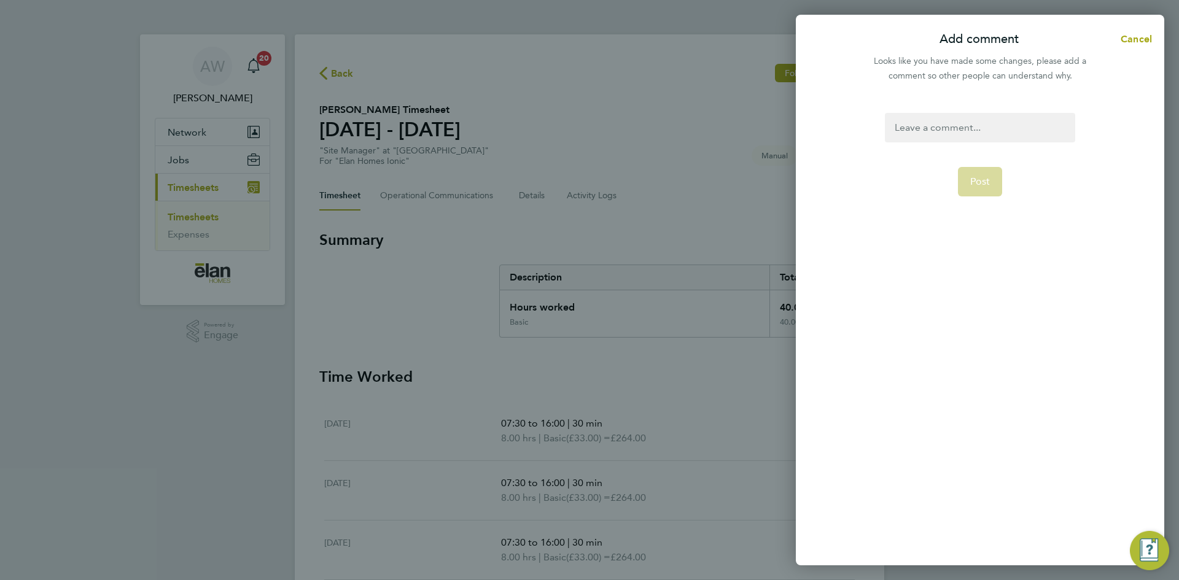
click at [915, 125] on div at bounding box center [980, 127] width 190 height 29
click at [928, 134] on div at bounding box center [980, 127] width 190 height 29
paste div
click at [897, 127] on div "Site Manager, [PERSON_NAME] confirmed hours worked." at bounding box center [980, 135] width 190 height 44
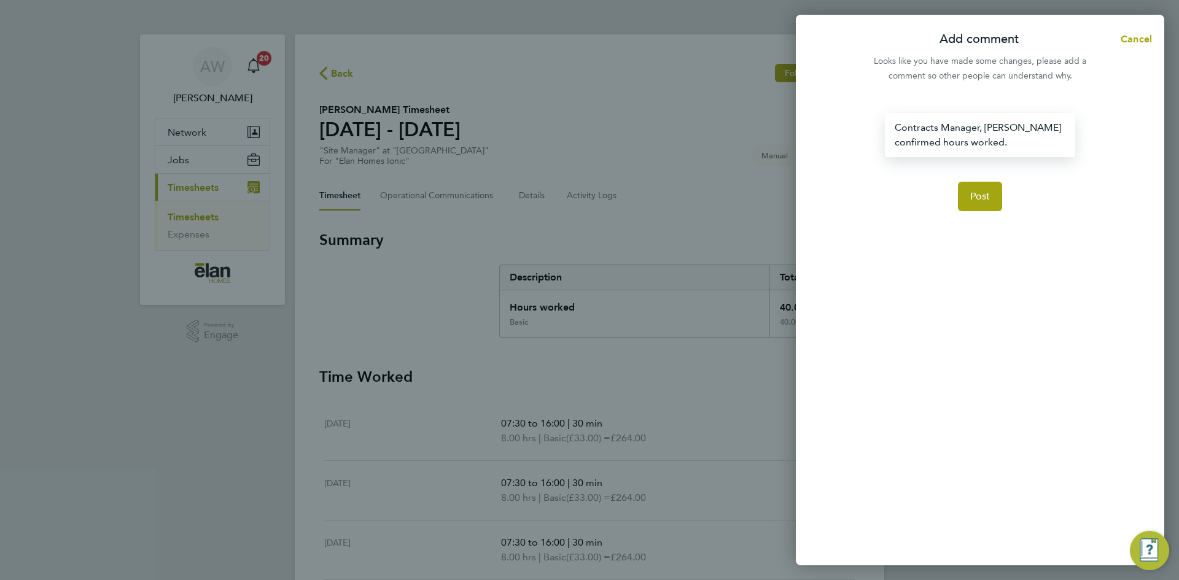
click at [994, 123] on div "Contracts Manager, Mark Barlow confirmed hours worked." at bounding box center [980, 135] width 190 height 44
click at [985, 201] on span "Post" at bounding box center [980, 196] width 20 height 12
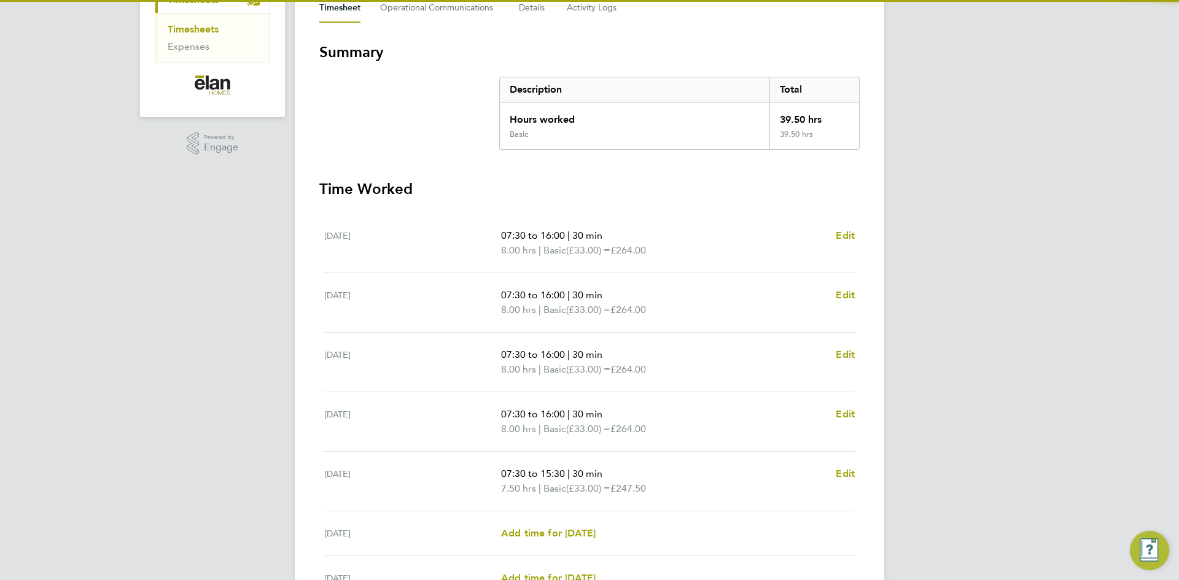
scroll to position [317, 0]
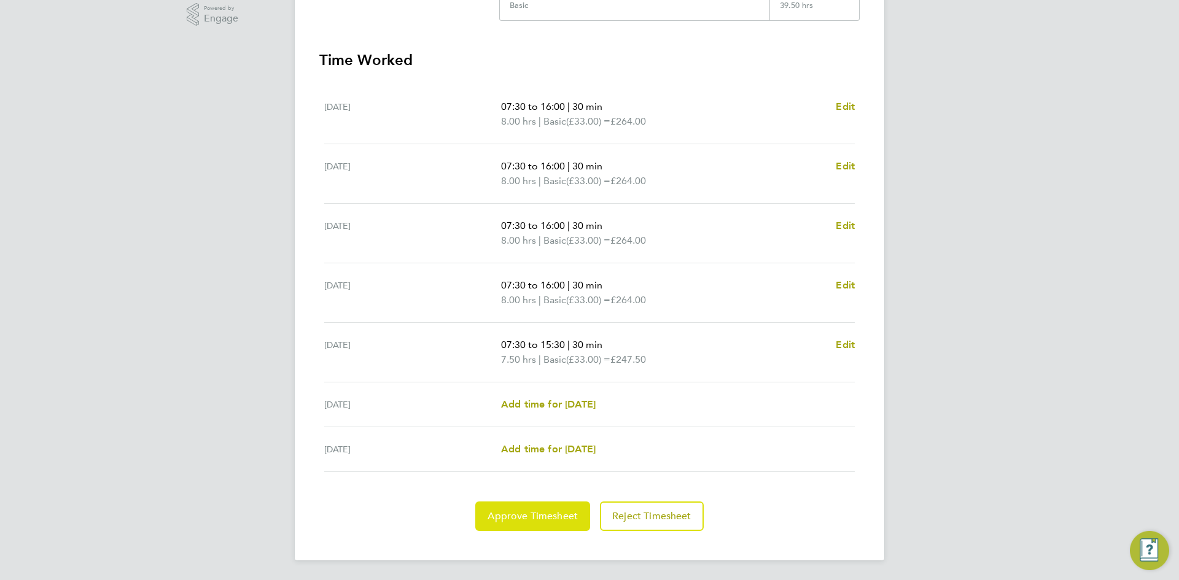
click at [542, 520] on span "Approve Timesheet" at bounding box center [533, 516] width 90 height 12
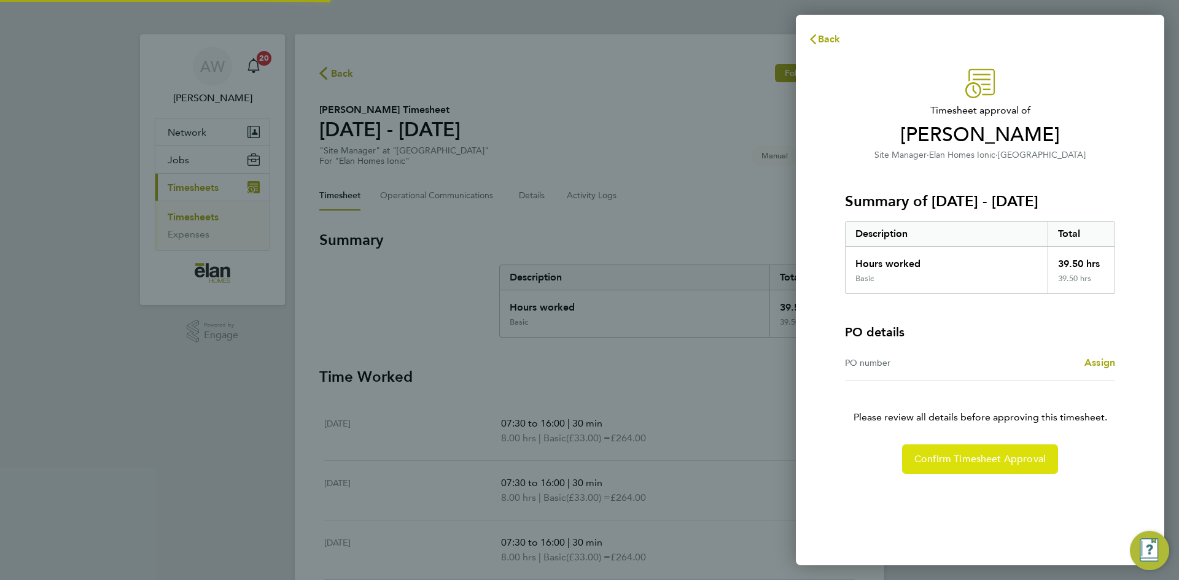
click at [949, 455] on span "Confirm Timesheet Approval" at bounding box center [979, 459] width 131 height 12
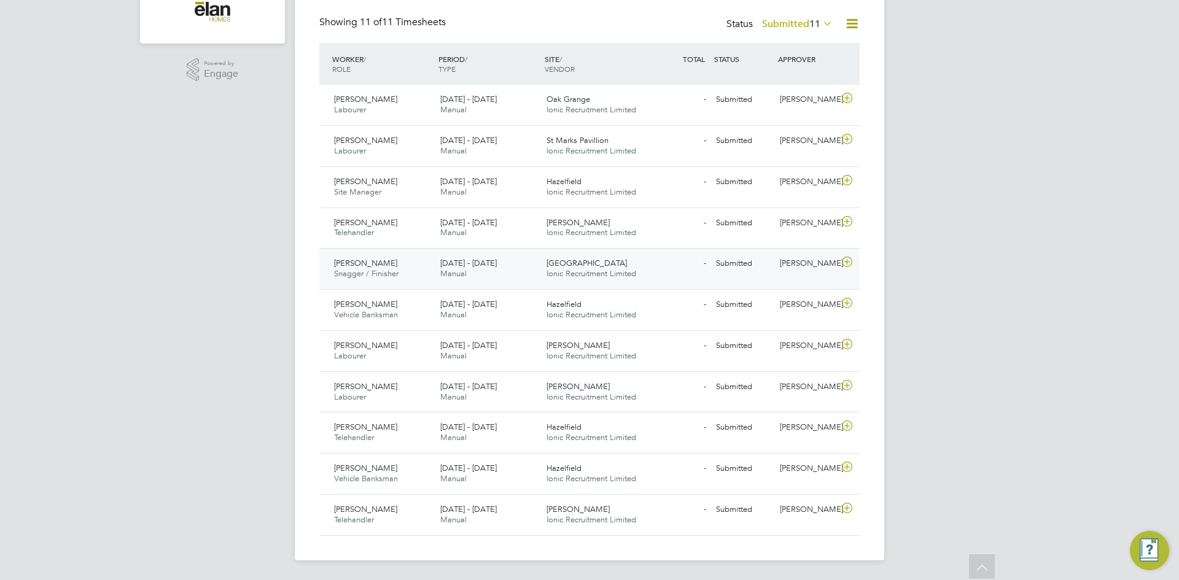
click at [841, 264] on icon at bounding box center [846, 262] width 15 height 10
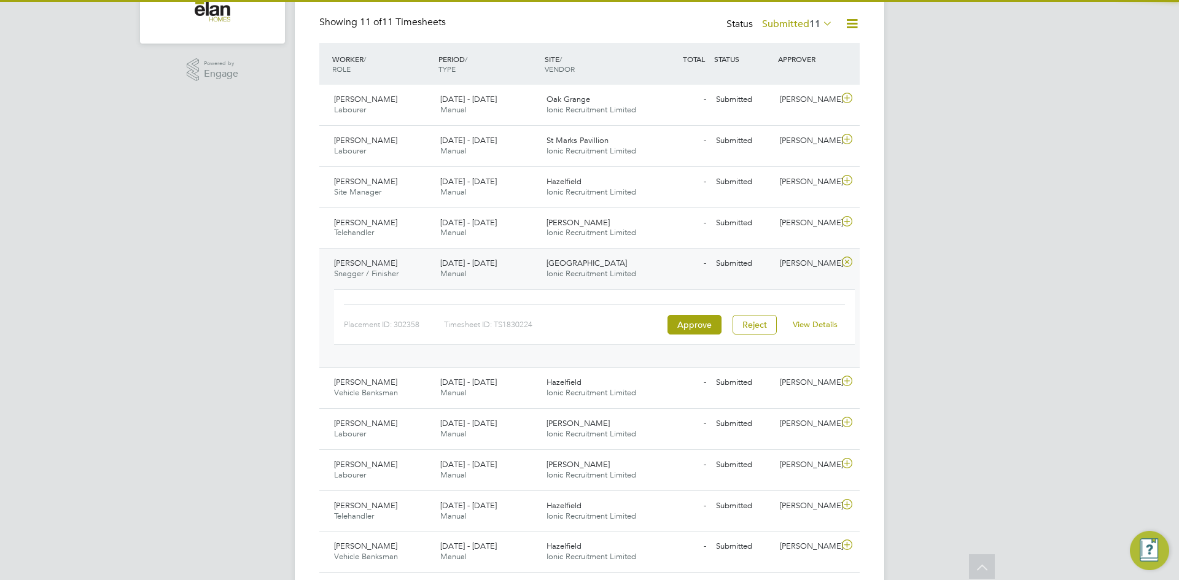
click at [818, 323] on link "View Details" at bounding box center [815, 324] width 45 height 10
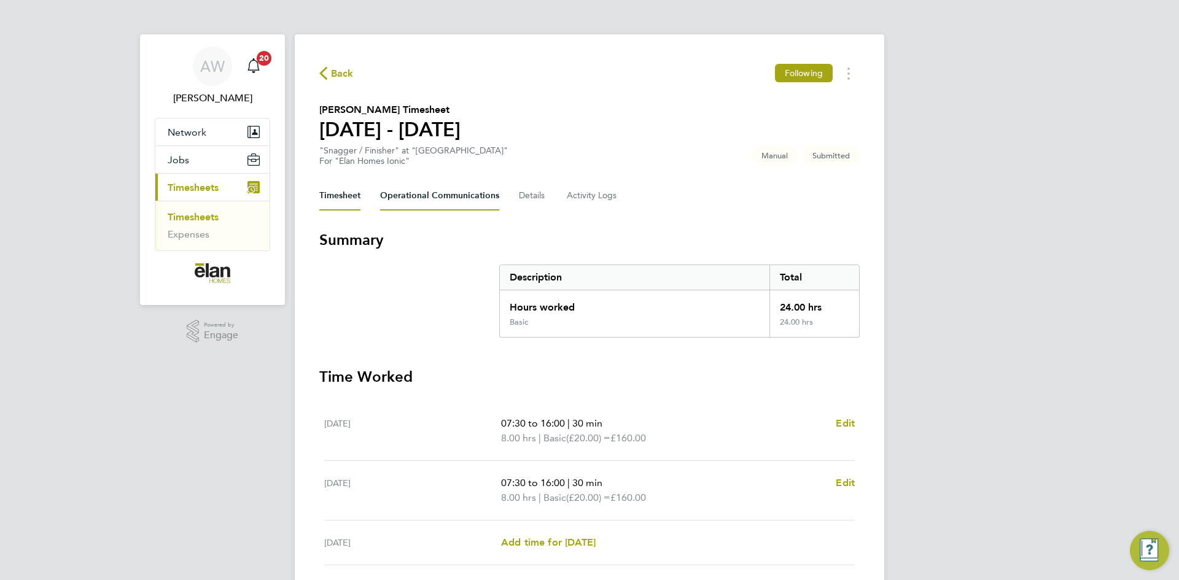
click at [416, 193] on Communications-tab "Operational Communications" at bounding box center [439, 195] width 119 height 29
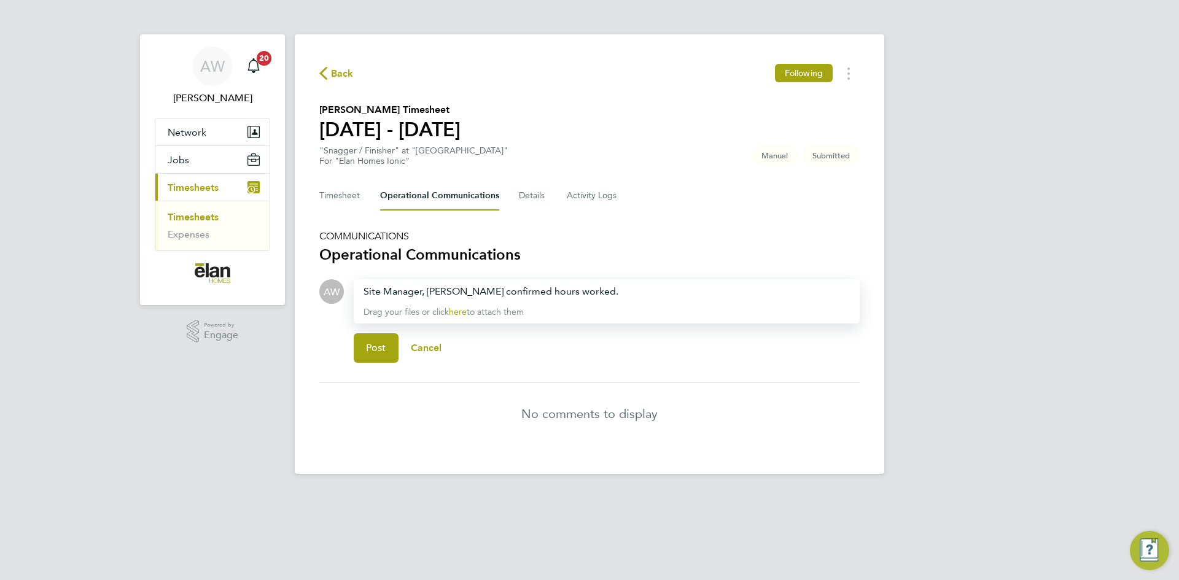
click at [357, 289] on div "Site Manager, [PERSON_NAME] confirmed hours worked. Drag your files or click he…" at bounding box center [607, 301] width 506 height 44
click at [361, 292] on div "Site Manager, [PERSON_NAME] confirmed hours worked. Drag your files or click he…" at bounding box center [607, 301] width 506 height 44
click at [362, 290] on div "Site Manager, [PERSON_NAME] confirmed hours worked. Drag your files or click he…" at bounding box center [607, 301] width 506 height 44
click at [365, 292] on div "Site Manager, [PERSON_NAME] confirmed hours worked." at bounding box center [606, 291] width 486 height 15
click at [556, 293] on div "Trainee Assistant Site Manager, [PERSON_NAME] confirmed hours worked." at bounding box center [606, 291] width 486 height 15
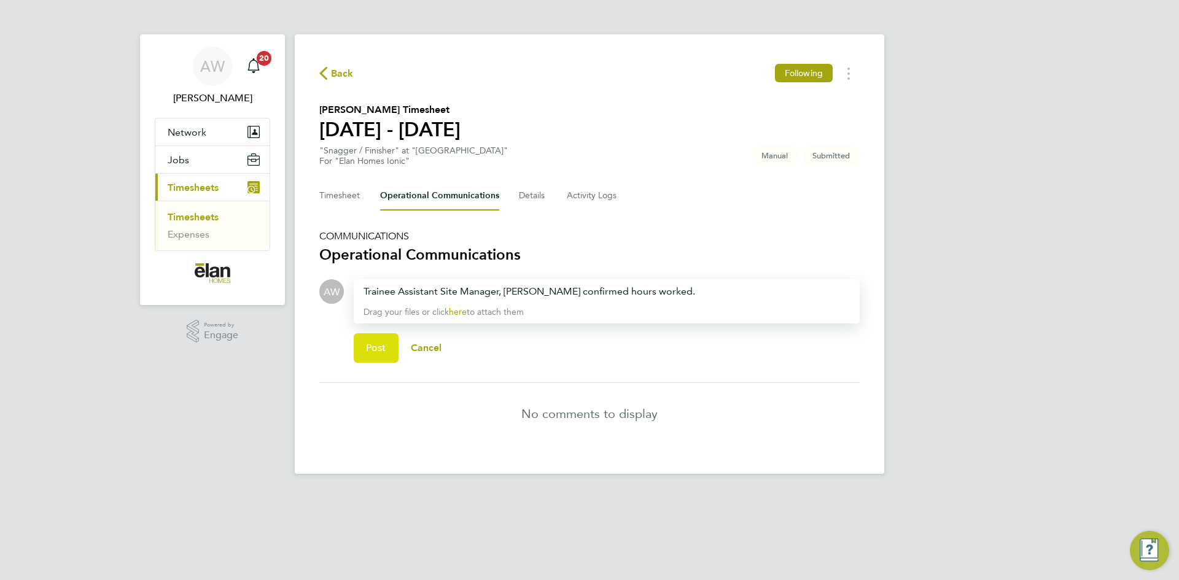
click at [376, 350] on span "Post" at bounding box center [376, 348] width 20 height 12
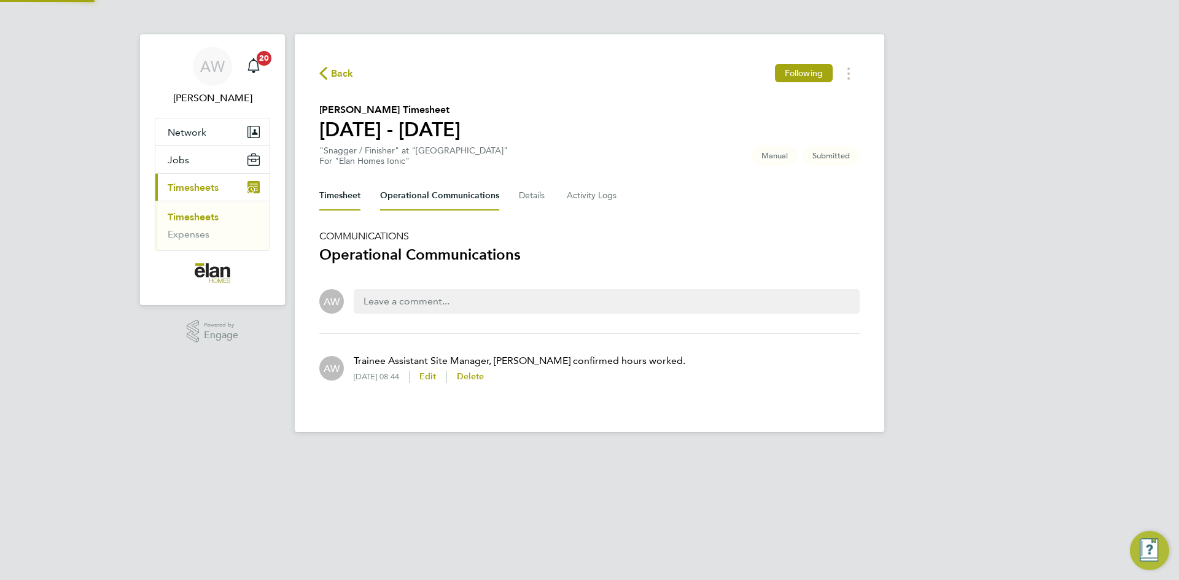
click at [347, 198] on button "Timesheet" at bounding box center [339, 195] width 41 height 29
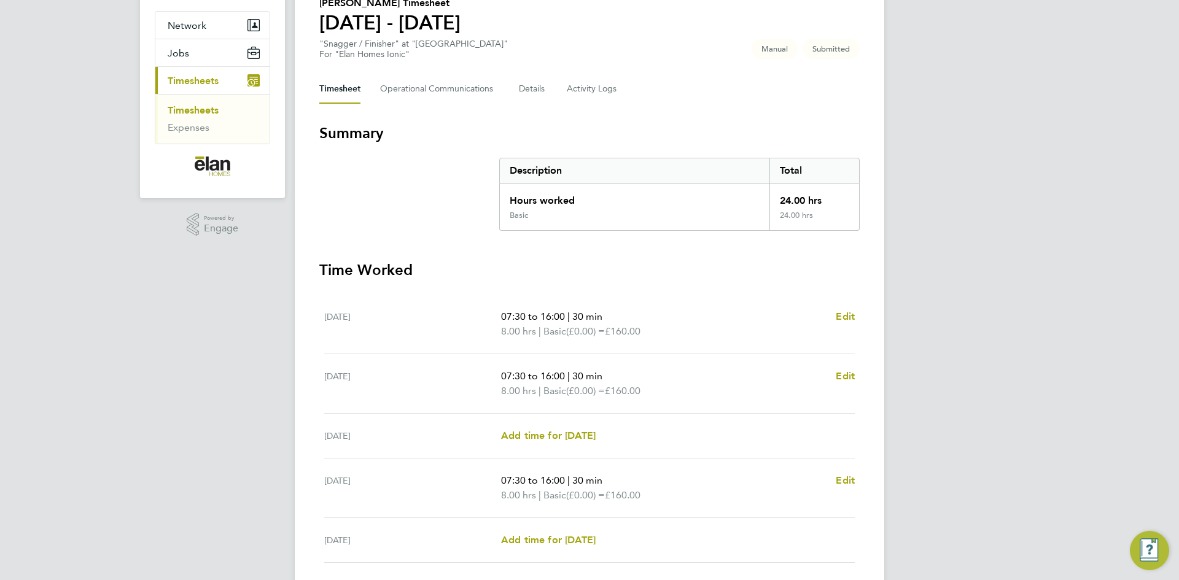
scroll to position [198, 0]
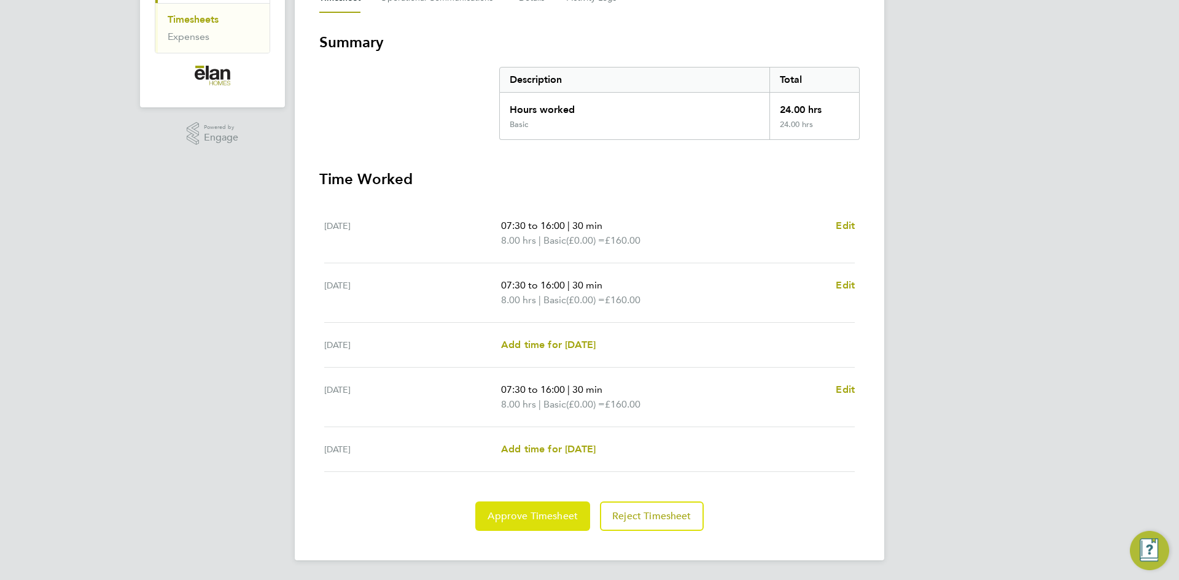
click at [538, 517] on span "Approve Timesheet" at bounding box center [533, 516] width 90 height 12
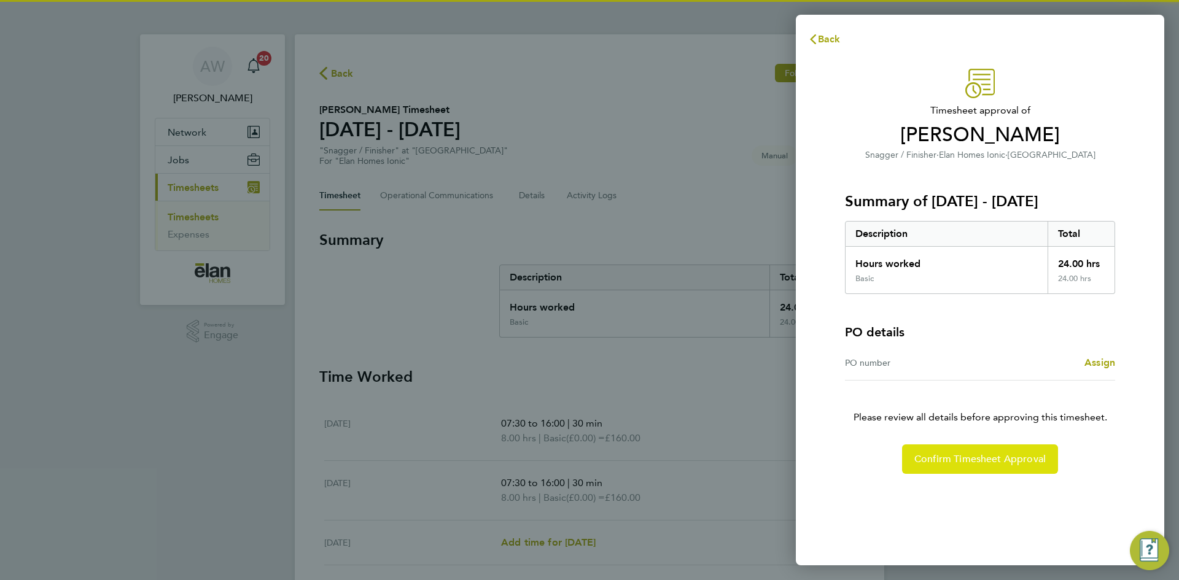
click at [957, 453] on span "Confirm Timesheet Approval" at bounding box center [979, 459] width 131 height 12
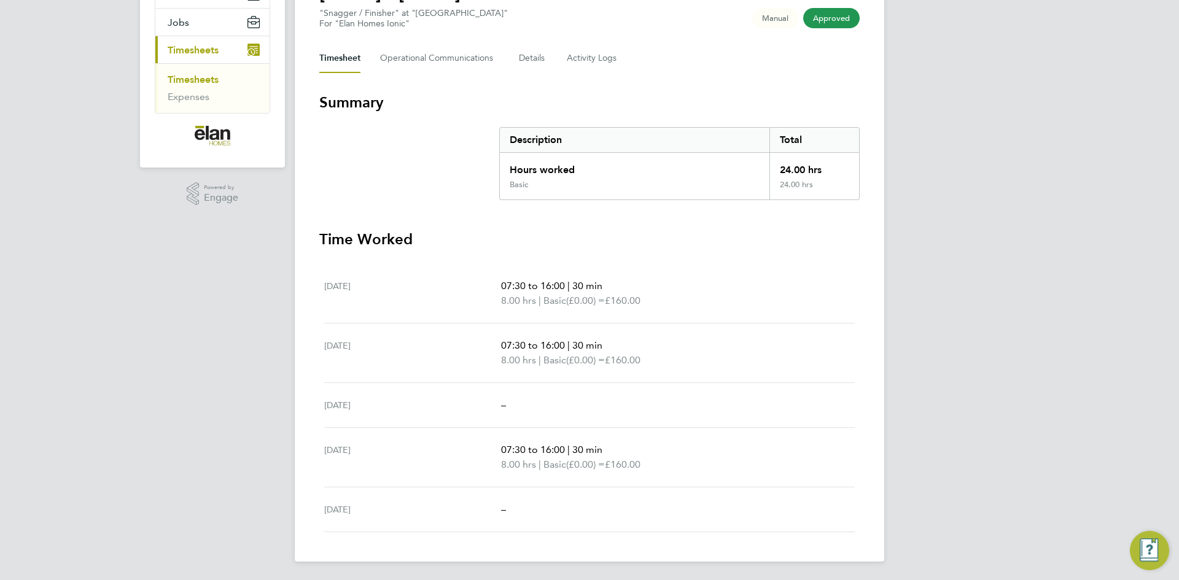
scroll to position [139, 0]
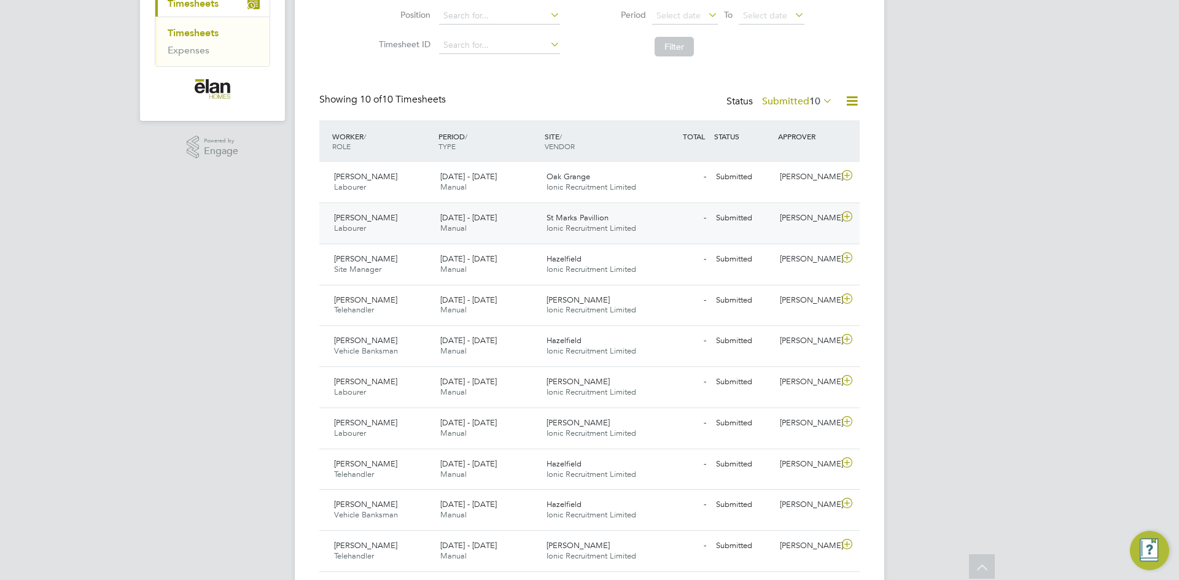
click at [849, 216] on icon at bounding box center [846, 217] width 15 height 10
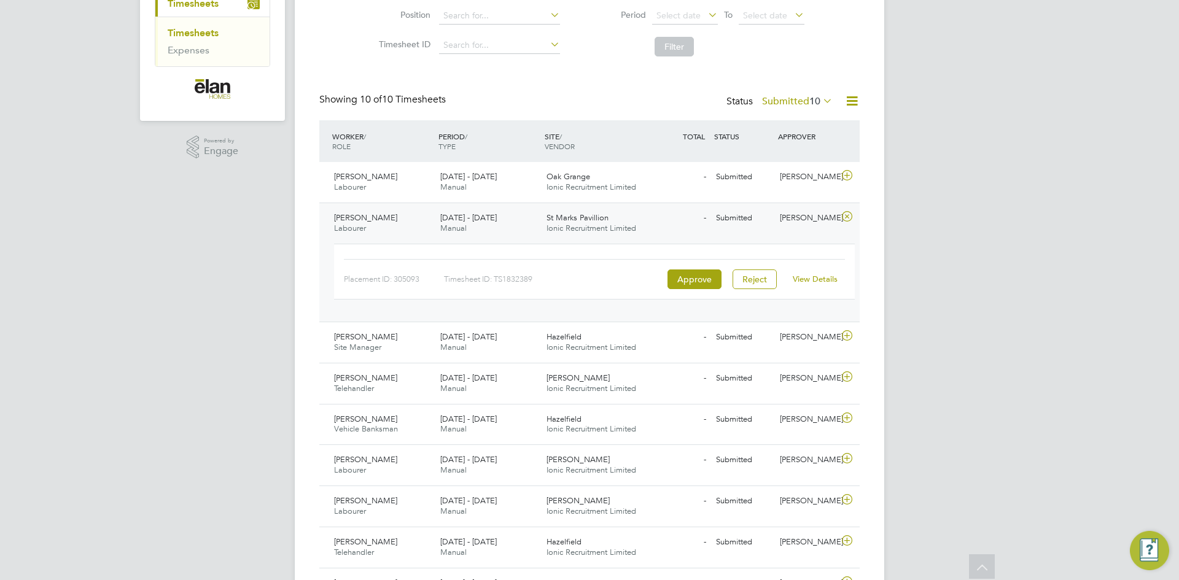
click at [814, 280] on link "View Details" at bounding box center [815, 279] width 45 height 10
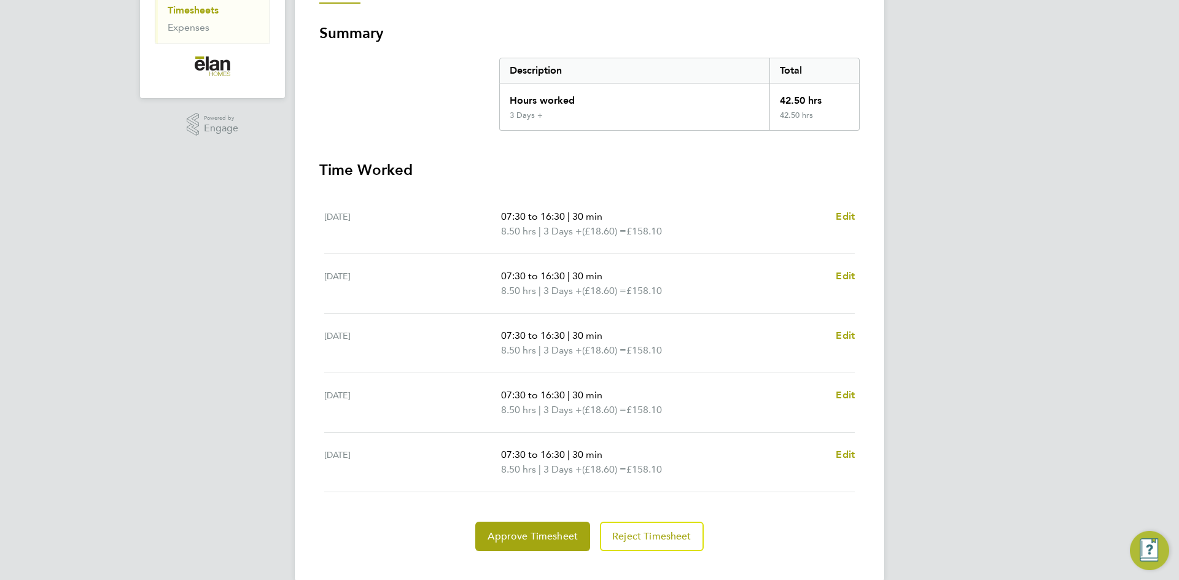
scroll to position [227, 0]
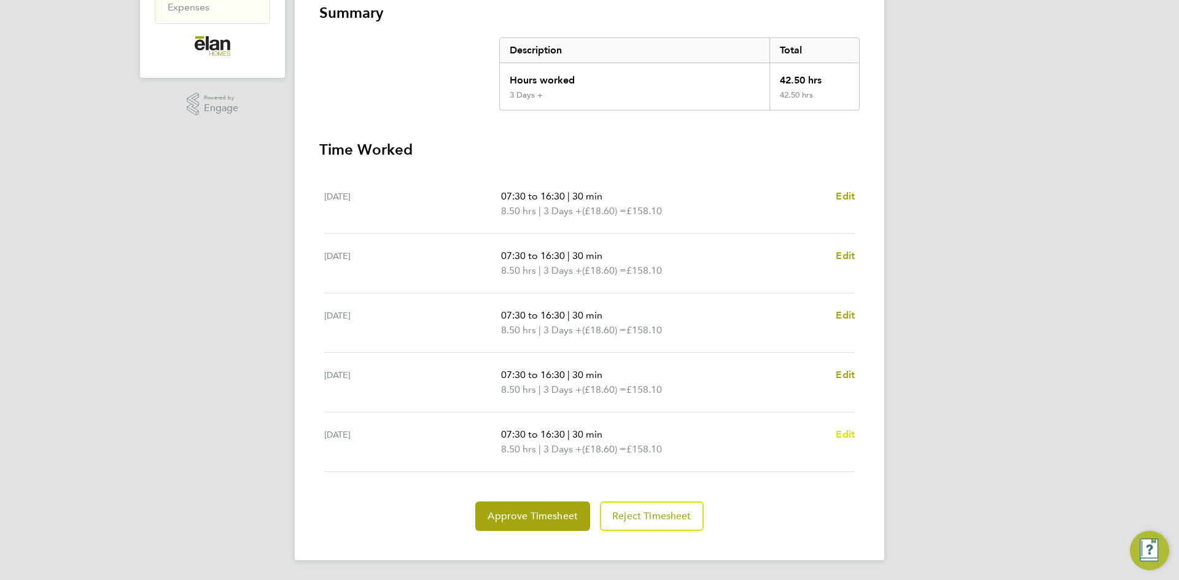
click at [853, 438] on span "Edit" at bounding box center [845, 435] width 19 height 12
select select "30"
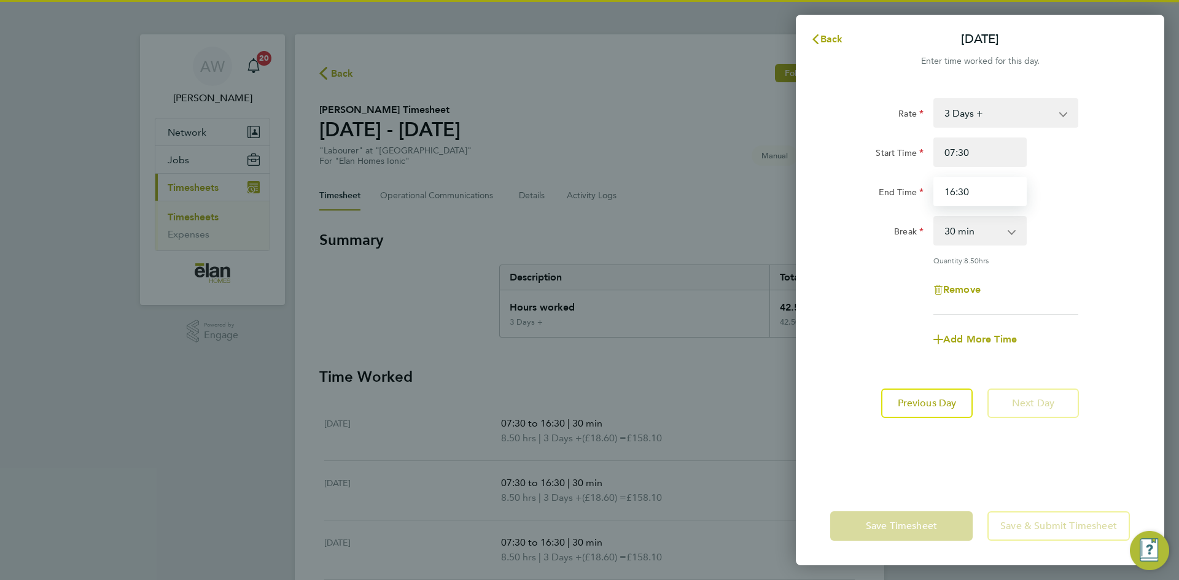
click at [969, 198] on input "16:30" at bounding box center [979, 191] width 93 height 29
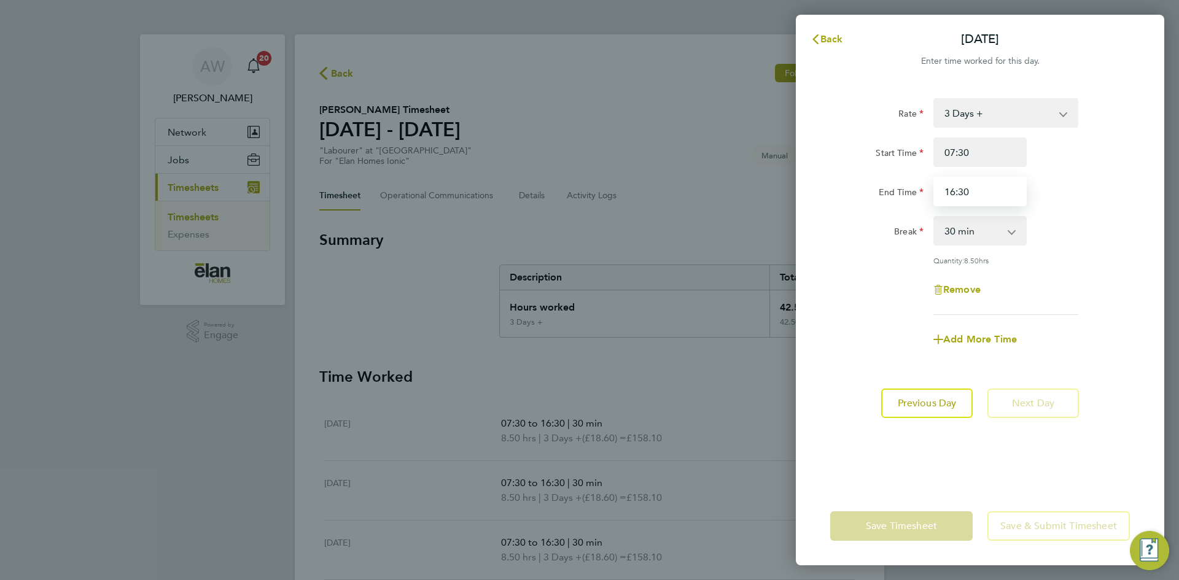
click at [970, 198] on input "16:30" at bounding box center [979, 191] width 93 height 29
type input "15:30"
click at [1054, 453] on div "Rate 3 Days + 3 Days - Start Time 07:30 End Time 15:30 Break 0 min 15 min 30 mi…" at bounding box center [980, 285] width 368 height 403
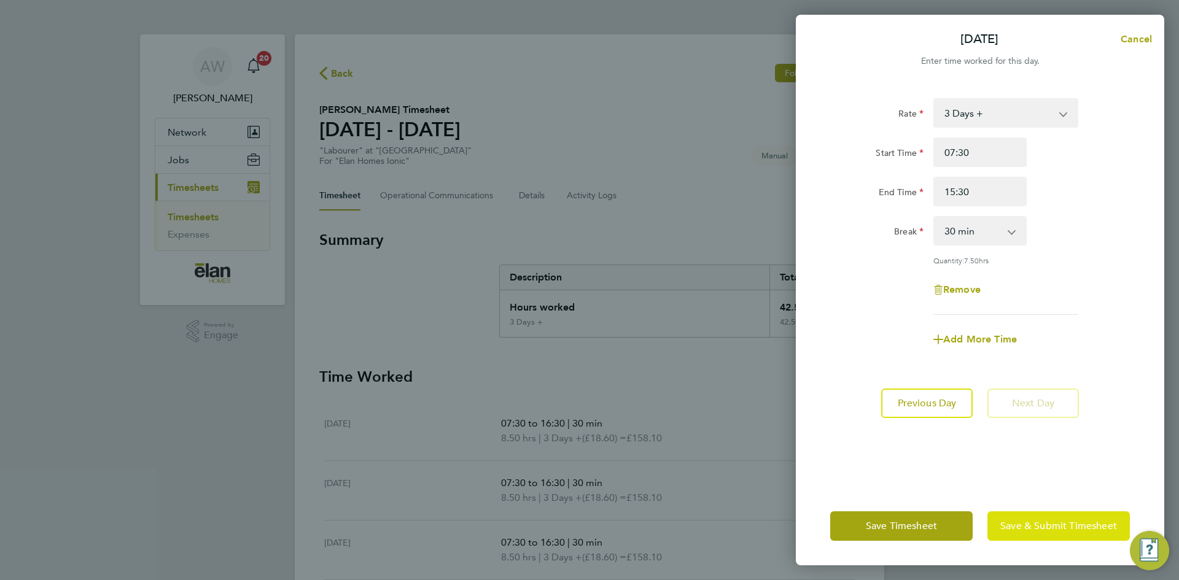
click at [1064, 522] on span "Save & Submit Timesheet" at bounding box center [1058, 526] width 117 height 12
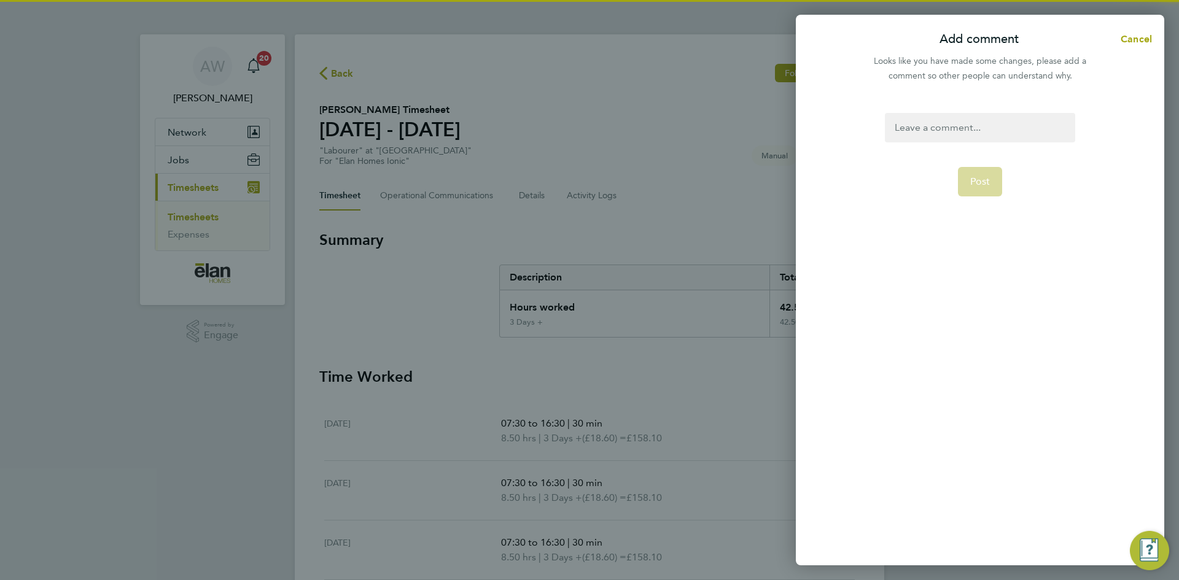
click at [936, 132] on div at bounding box center [980, 127] width 190 height 29
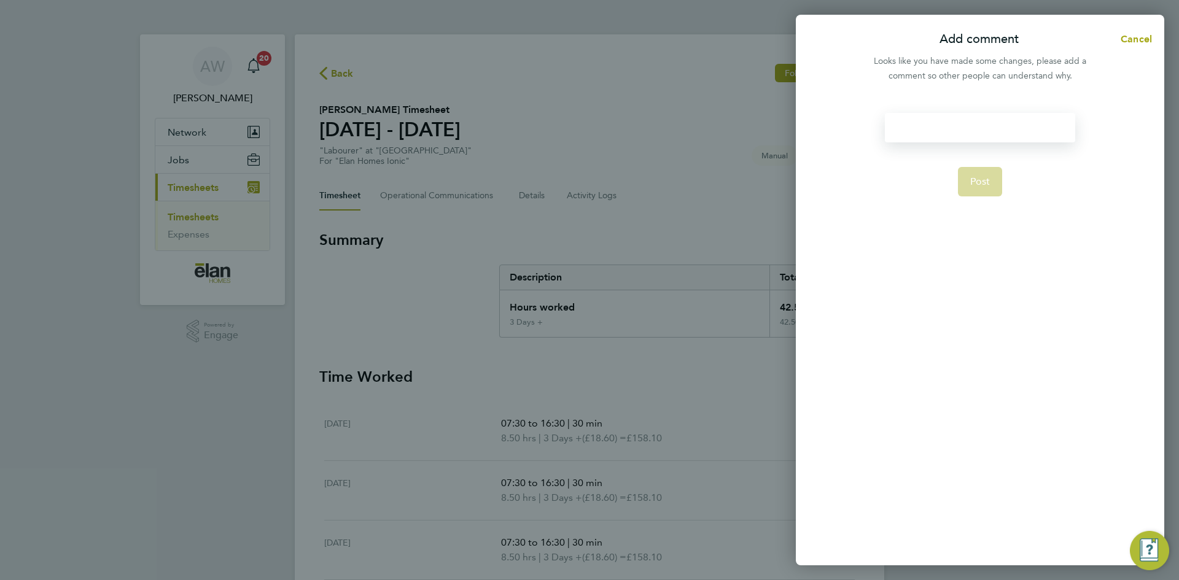
click at [936, 129] on div at bounding box center [980, 127] width 190 height 29
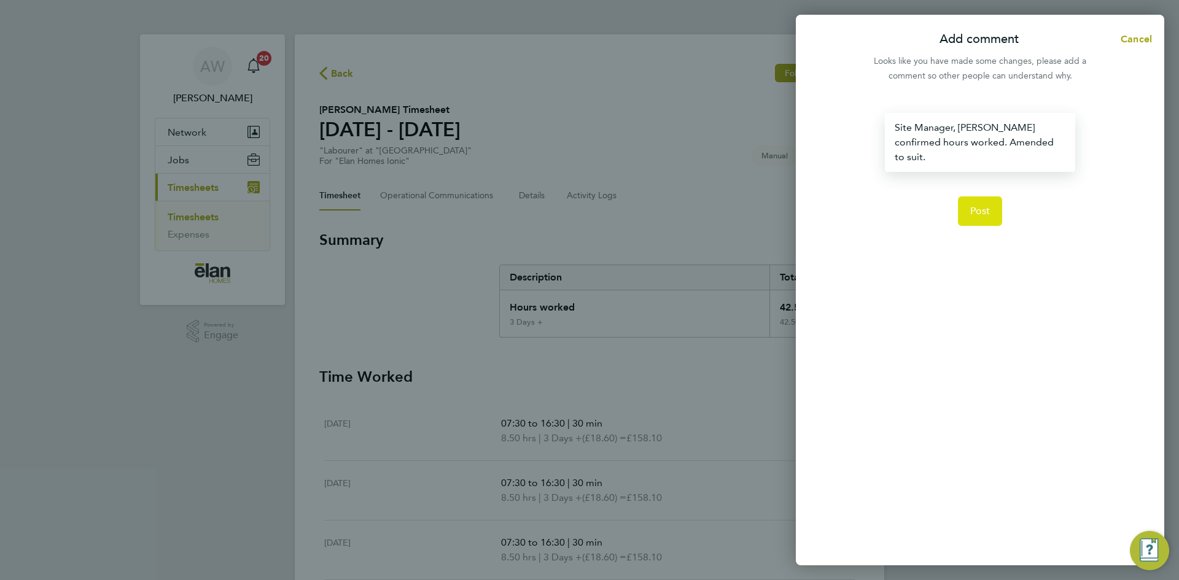
click at [990, 198] on button "Post" at bounding box center [980, 210] width 45 height 29
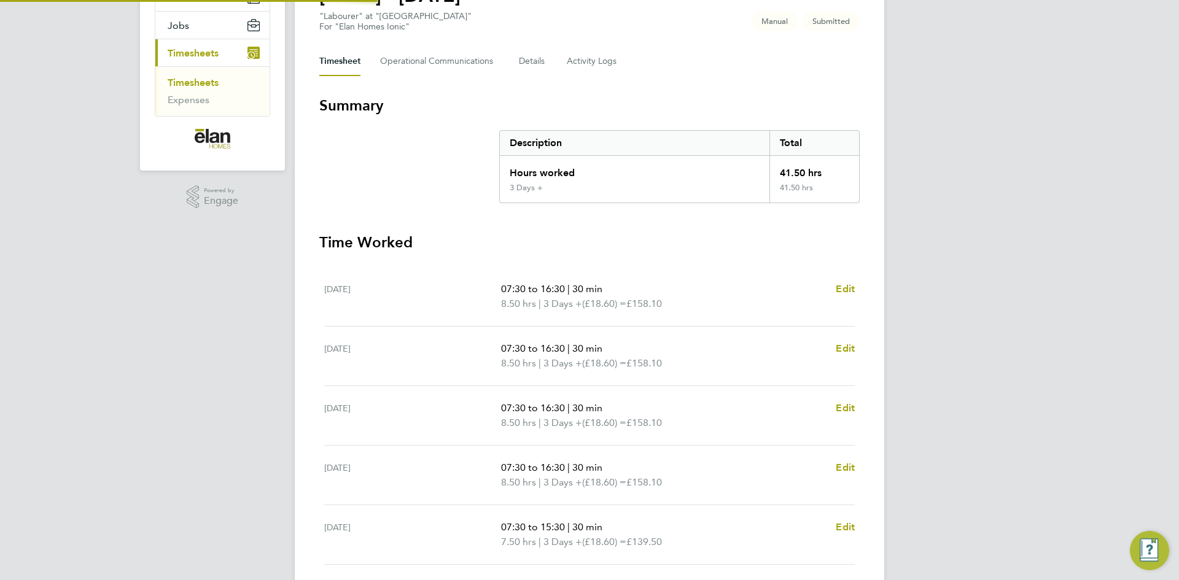
scroll to position [227, 0]
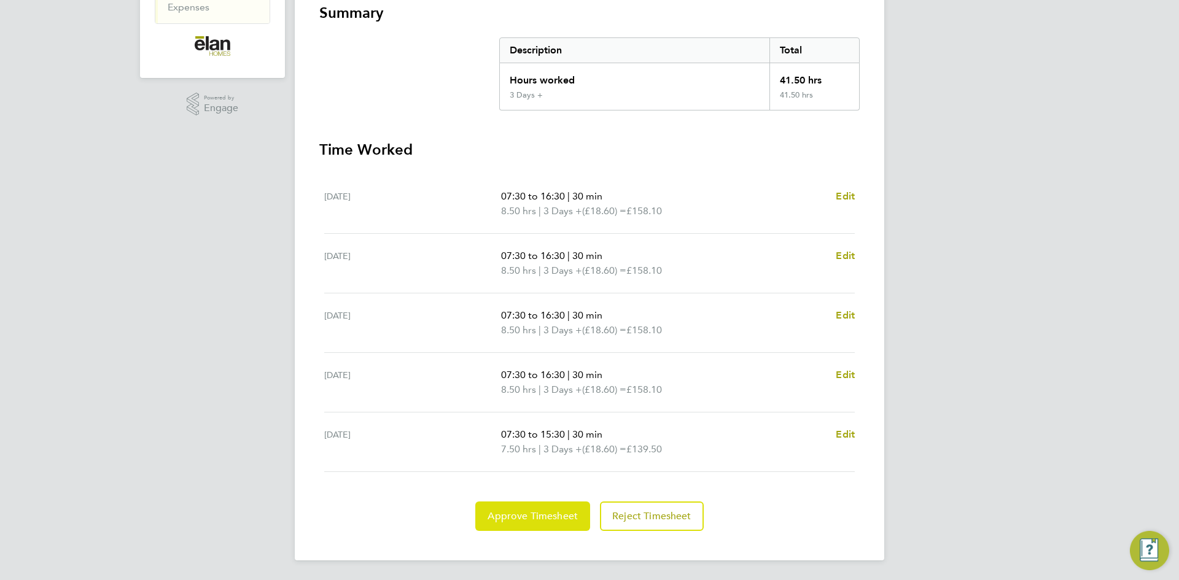
click at [534, 522] on span "Approve Timesheet" at bounding box center [533, 516] width 90 height 12
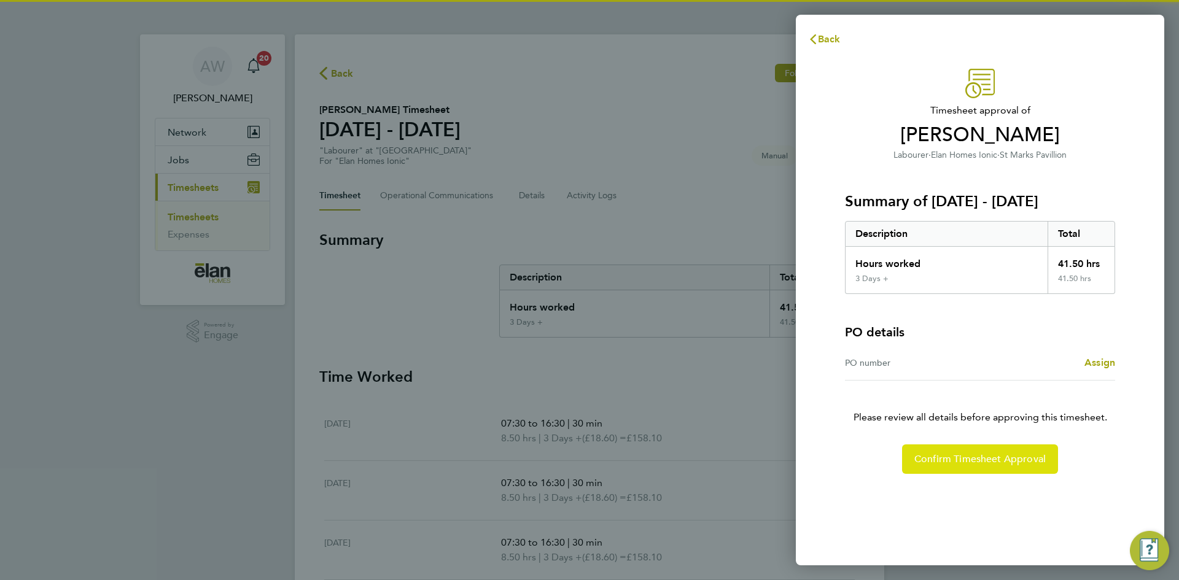
click at [1006, 465] on span "Confirm Timesheet Approval" at bounding box center [979, 459] width 131 height 12
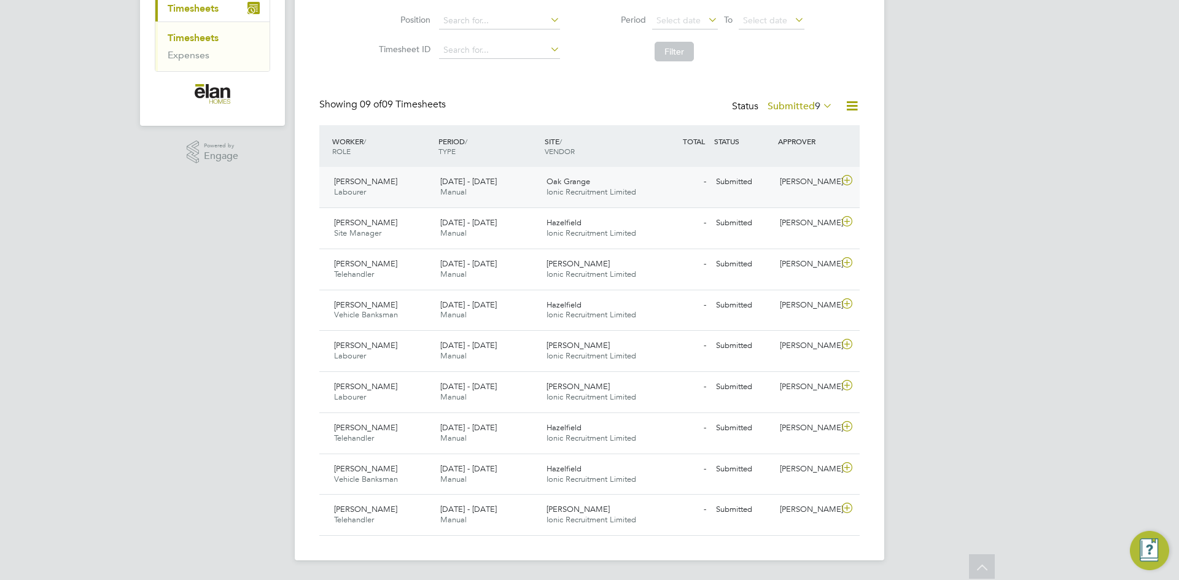
click at [850, 177] on icon at bounding box center [846, 181] width 15 height 10
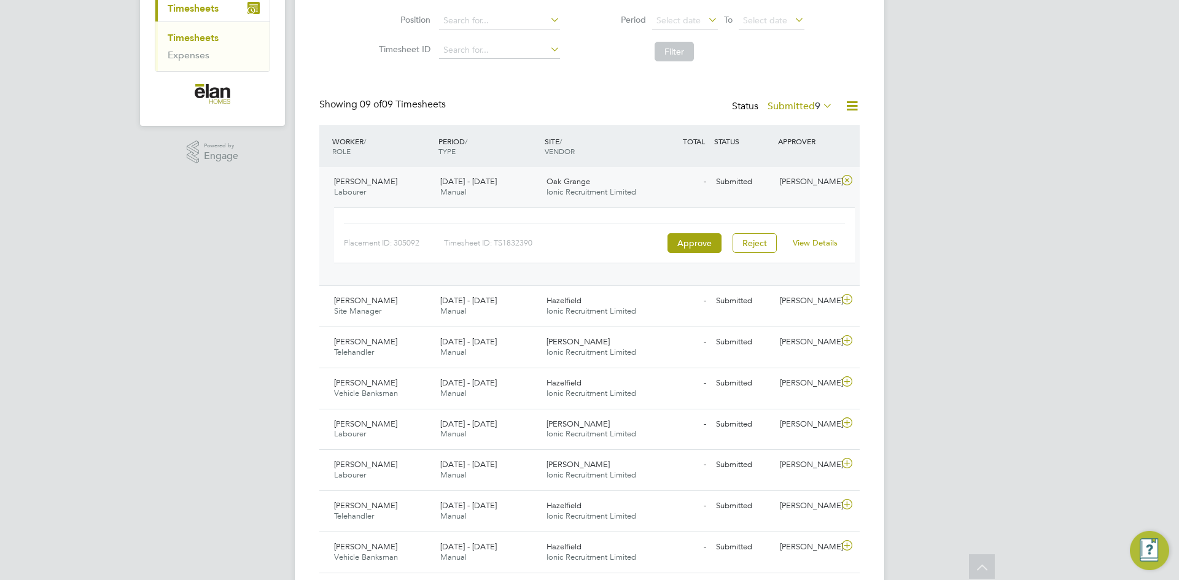
click at [811, 241] on link "View Details" at bounding box center [815, 243] width 45 height 10
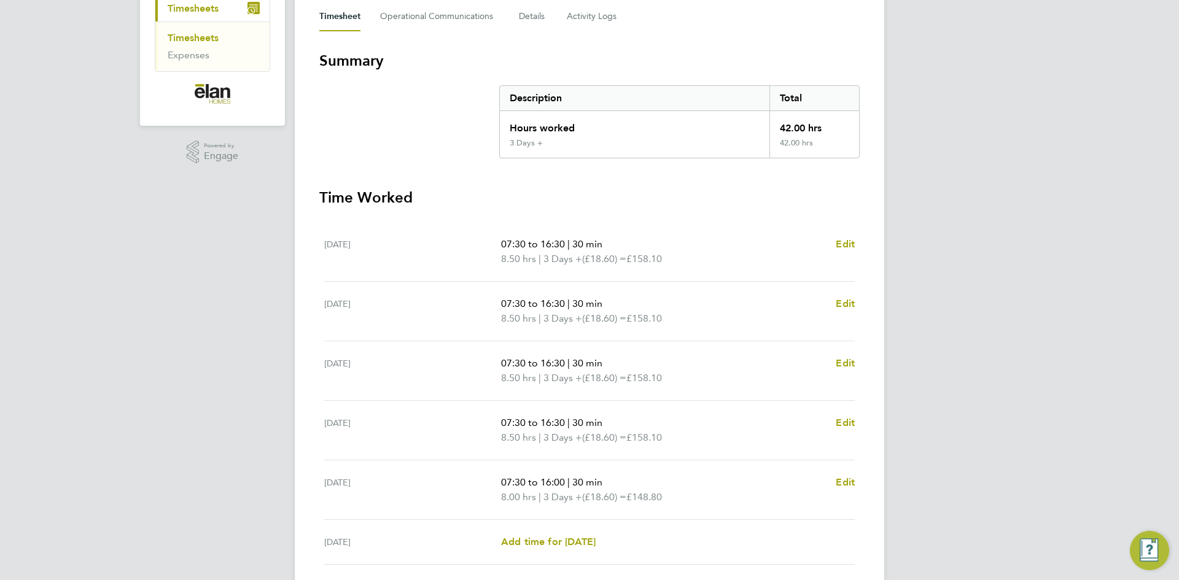
scroll to position [184, 0]
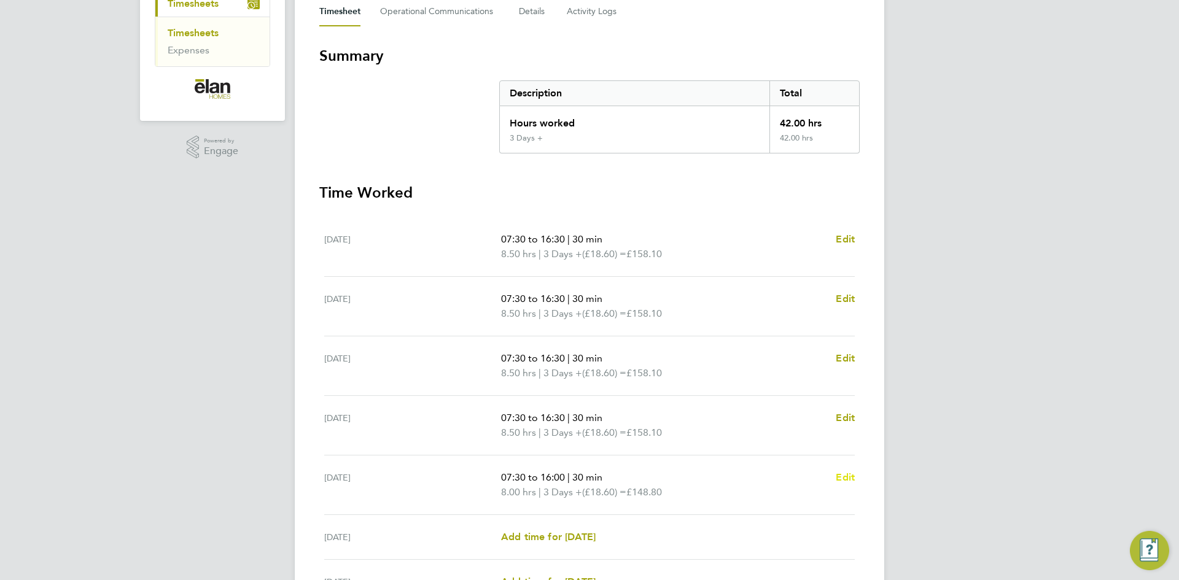
click at [846, 475] on span "Edit" at bounding box center [845, 478] width 19 height 12
select select "30"
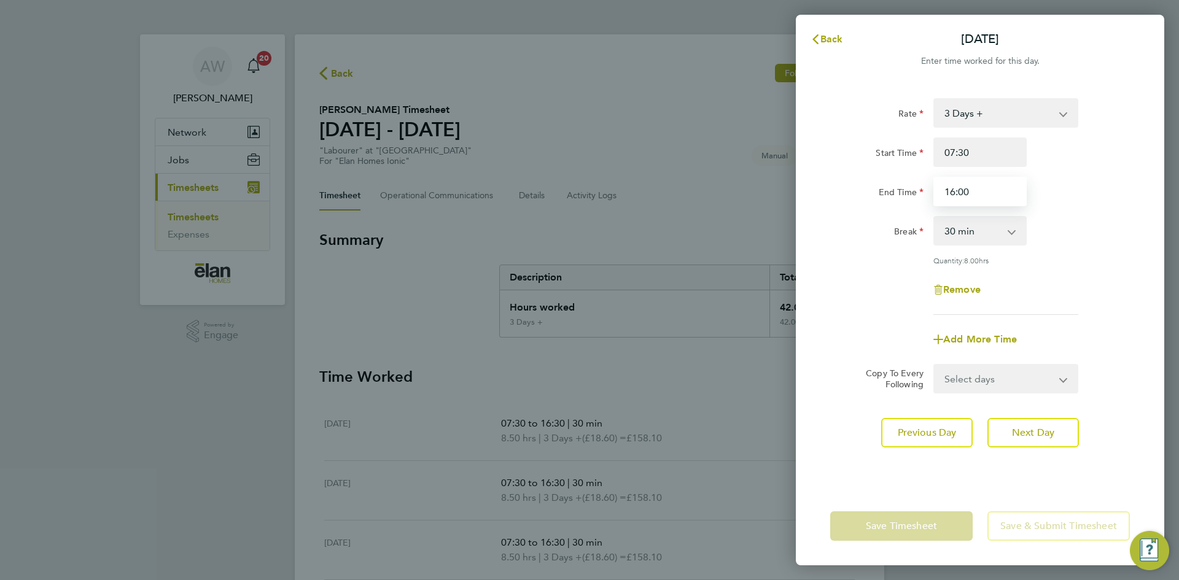
click at [993, 200] on input "16:00" at bounding box center [979, 191] width 93 height 29
type input "15:30"
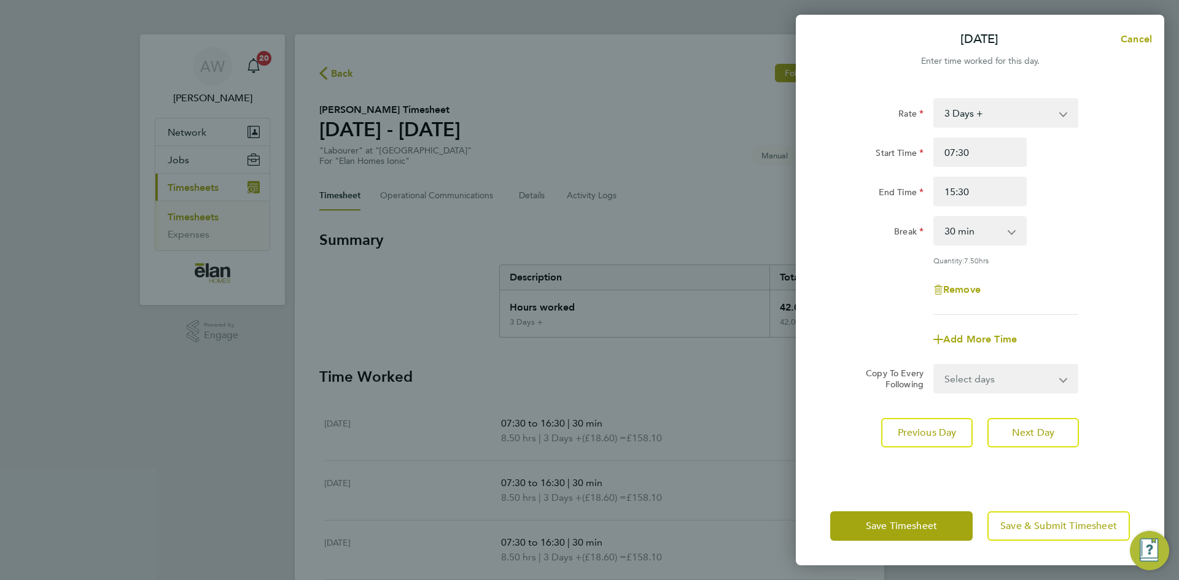
click at [1099, 466] on div "Rate 3 Days + 3 Days - Start Time 07:30 End Time 15:30 Break 0 min 15 min 30 mi…" at bounding box center [980, 285] width 368 height 403
click at [1070, 523] on span "Save & Submit Timesheet" at bounding box center [1058, 526] width 117 height 12
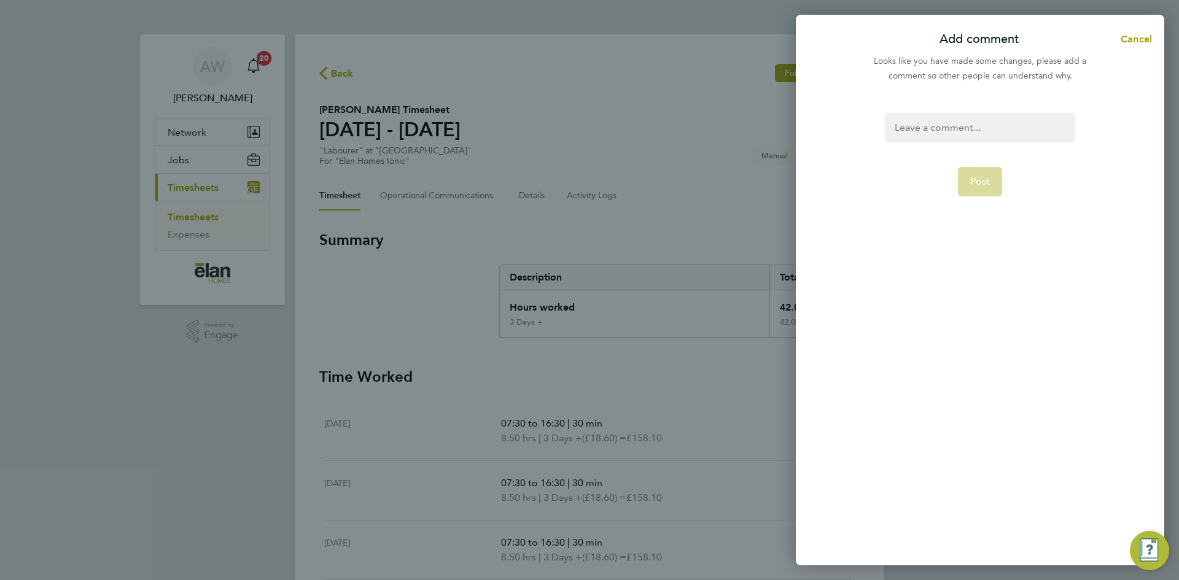
click at [979, 112] on div "Post" at bounding box center [980, 331] width 368 height 467
click at [984, 128] on div at bounding box center [980, 127] width 190 height 29
click at [896, 128] on div at bounding box center [980, 127] width 190 height 29
paste div
click at [1011, 126] on div "Site Manager, Mark Barlow confirmed hours worked." at bounding box center [980, 135] width 190 height 44
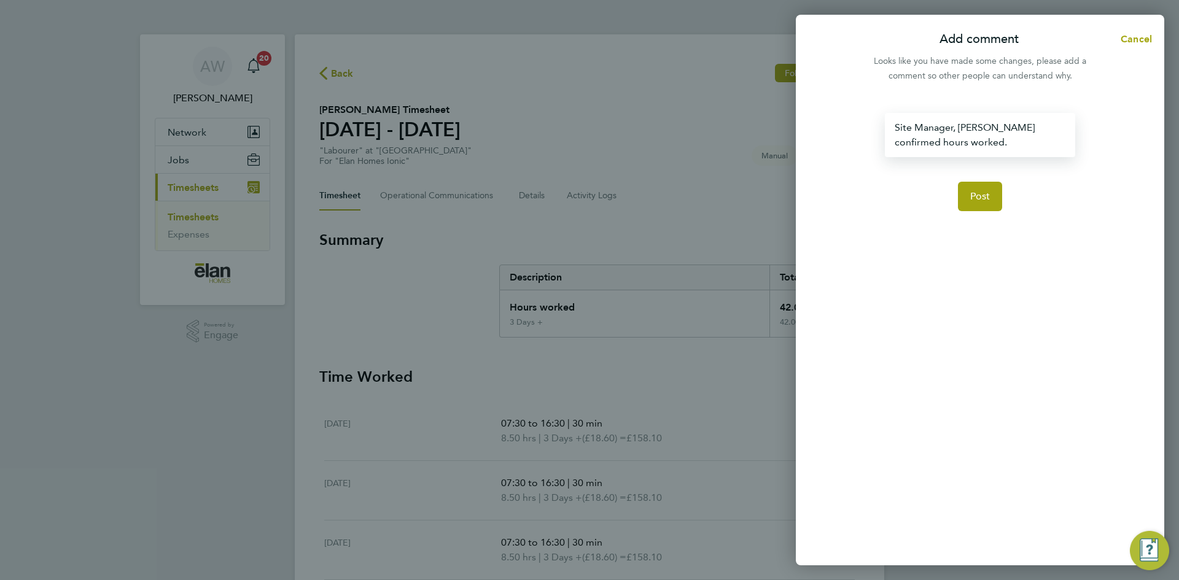
click at [1014, 144] on div "Site Manager, Nick Foster confirmed hours worked." at bounding box center [980, 135] width 190 height 44
click at [982, 205] on span "Post" at bounding box center [980, 211] width 20 height 12
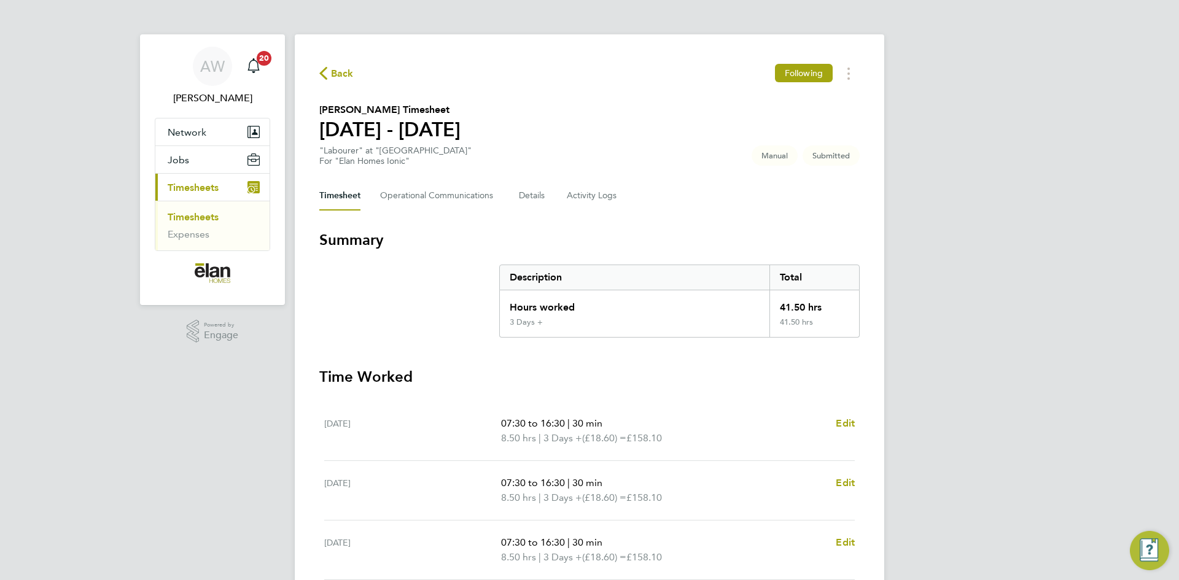
click at [546, 280] on div "Description" at bounding box center [635, 277] width 270 height 25
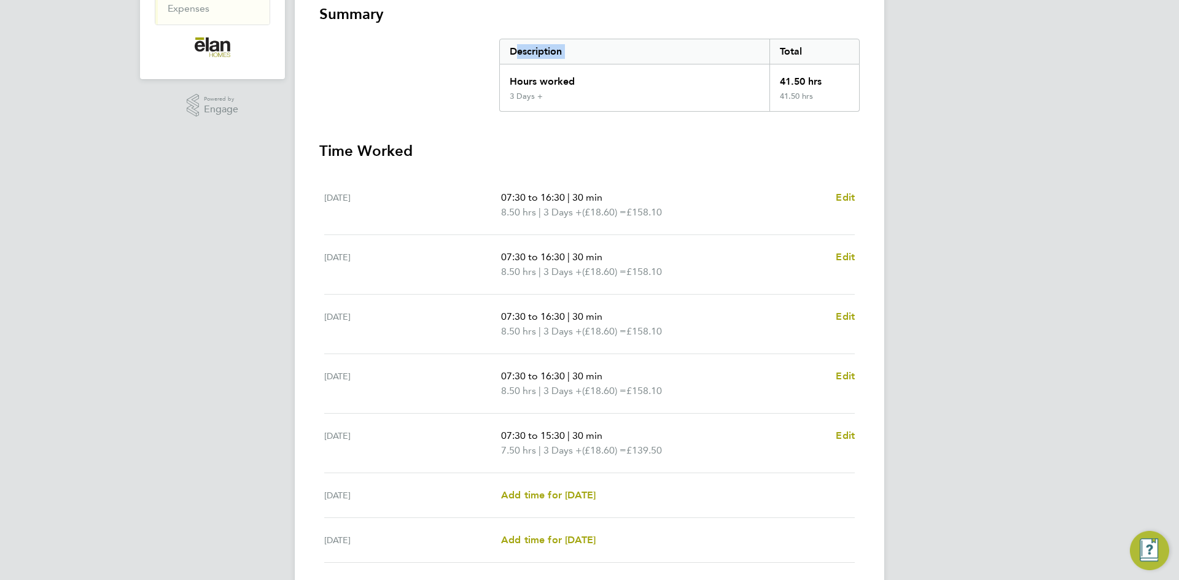
scroll to position [317, 0]
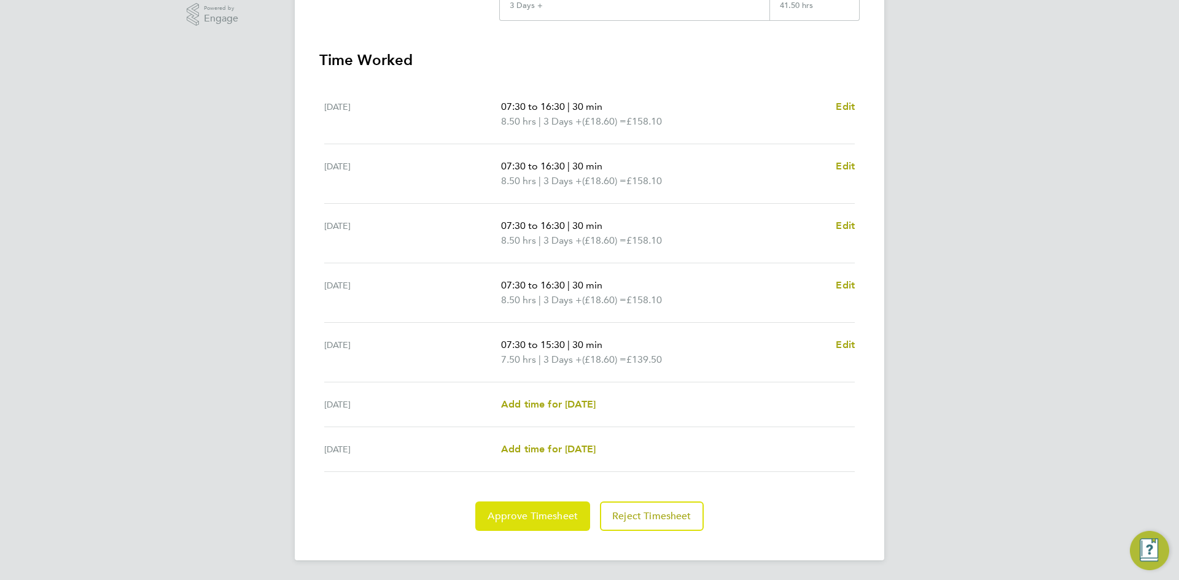
click at [513, 527] on button "Approve Timesheet" at bounding box center [532, 516] width 115 height 29
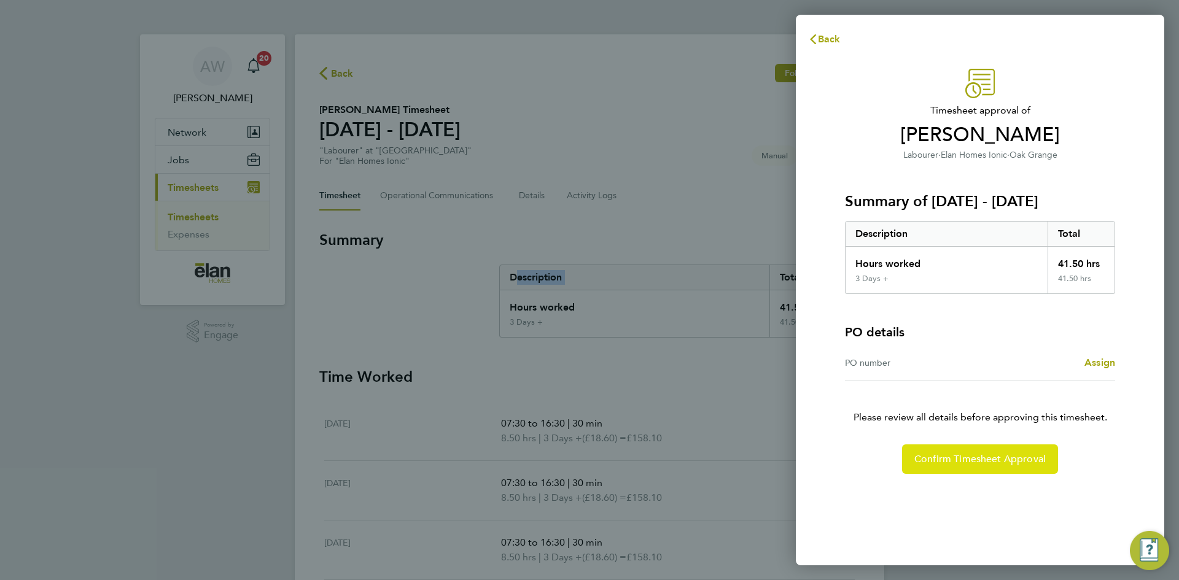
click at [987, 452] on button "Confirm Timesheet Approval" at bounding box center [980, 459] width 156 height 29
